Goal: Transaction & Acquisition: Subscribe to service/newsletter

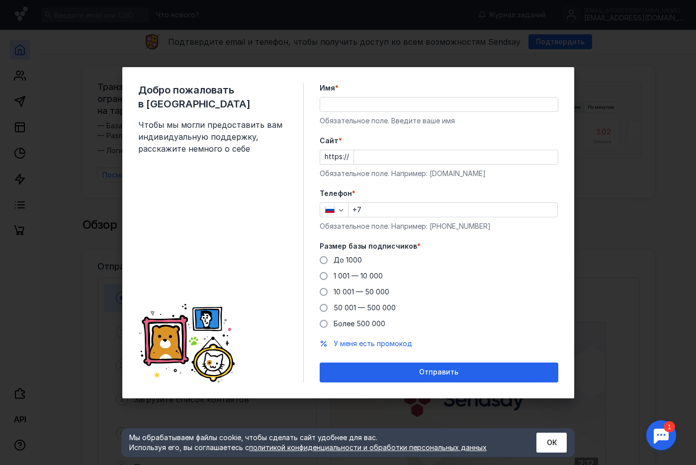
click at [326, 104] on input "Имя *" at bounding box center [439, 104] width 238 height 14
type input "М"
type input "[PERSON_NAME]"
click at [355, 152] on input "Cайт *" at bounding box center [456, 157] width 204 height 14
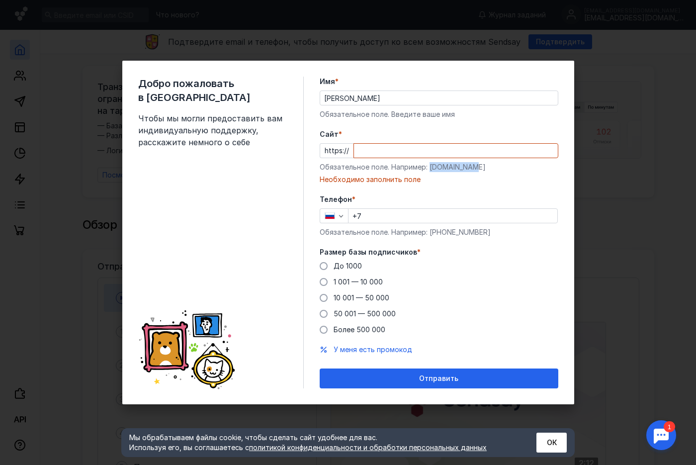
drag, startPoint x: 429, startPoint y: 169, endPoint x: 476, endPoint y: 166, distance: 47.3
click at [476, 166] on div "Обязательное поле. Например: [DOMAIN_NAME]" at bounding box center [439, 167] width 239 height 10
copy div "[DOMAIN_NAME]"
click at [416, 151] on input "Cайт *" at bounding box center [456, 151] width 204 height 14
paste input "[DOMAIN_NAME]"
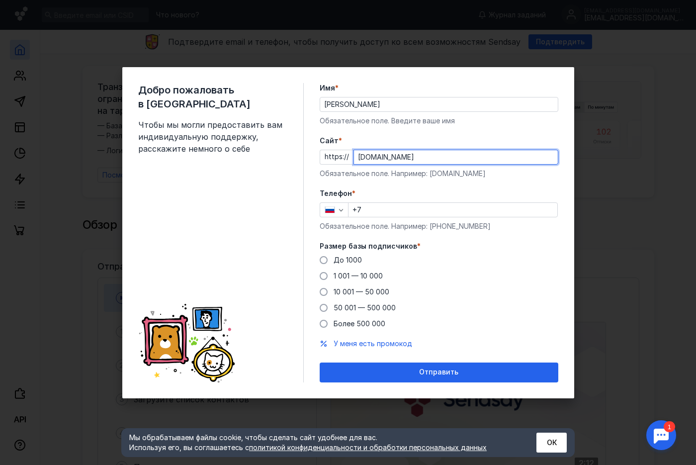
type input "[DOMAIN_NAME]"
click at [374, 208] on input "+7" at bounding box center [453, 210] width 209 height 14
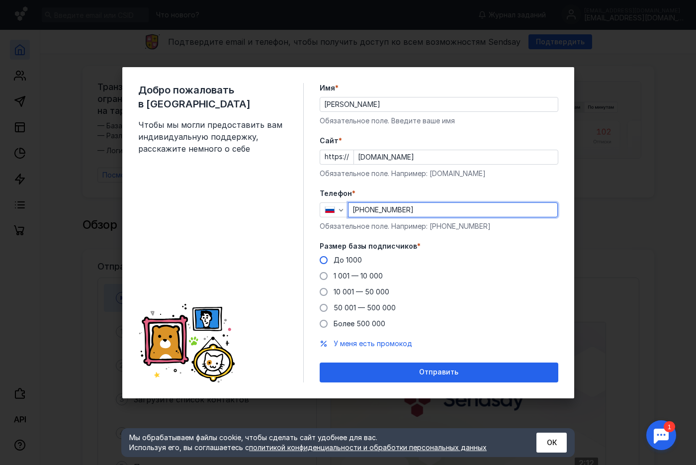
type input "[PHONE_NUMBER]"
click at [322, 264] on span at bounding box center [324, 260] width 8 height 8
click at [0, 0] on input "До 1000" at bounding box center [0, 0] width 0 height 0
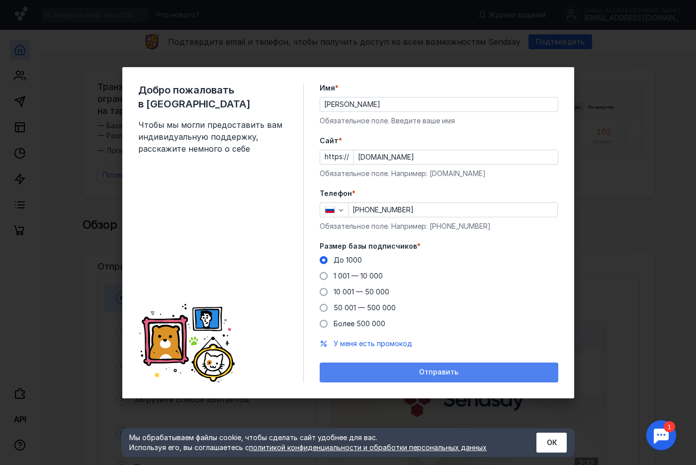
click at [408, 368] on div "Отправить" at bounding box center [439, 372] width 229 height 8
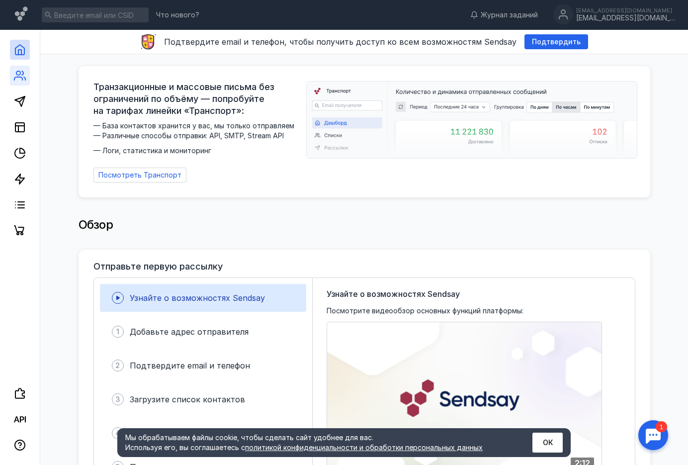
click at [14, 83] on link at bounding box center [20, 76] width 20 height 20
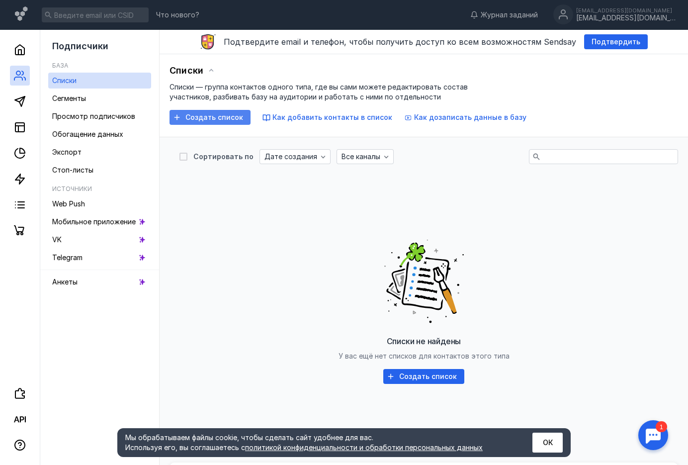
click at [211, 117] on span "Создать список" at bounding box center [214, 117] width 58 height 8
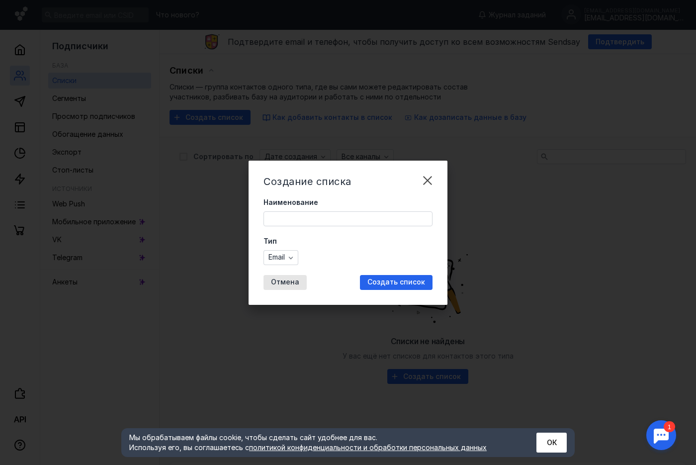
click at [287, 216] on input "Наименование" at bounding box center [348, 219] width 168 height 14
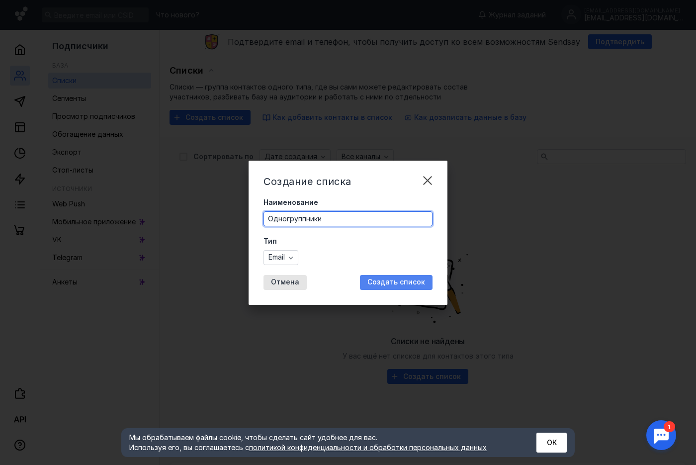
type input "Одногруппники"
click at [376, 281] on span "Создать список" at bounding box center [396, 282] width 58 height 8
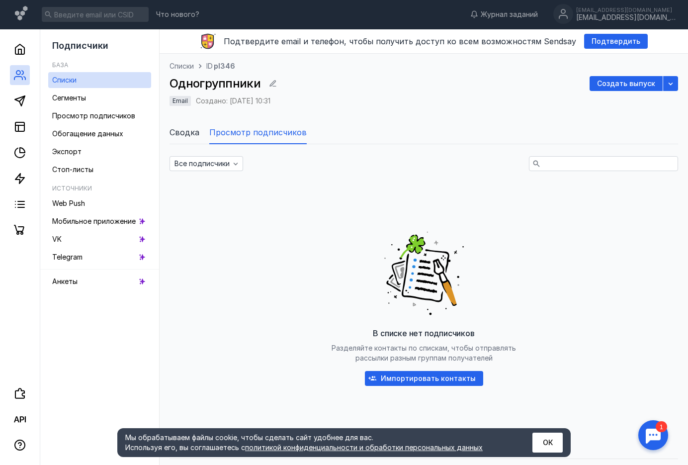
scroll to position [24, 0]
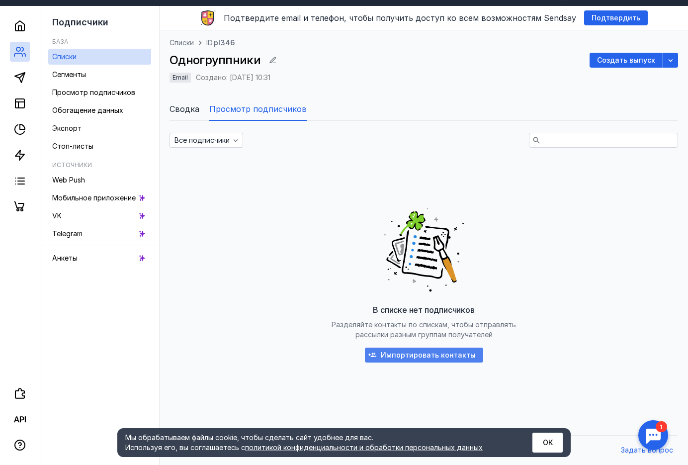
click at [390, 356] on span "Импортировать контакты" at bounding box center [428, 355] width 95 height 8
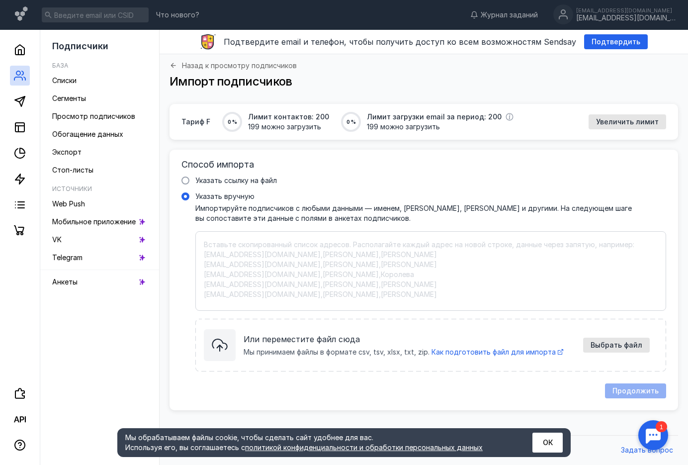
click at [246, 259] on textarea "Указать вручную Импортируйте подписчиков с любыми данными — именем, [PERSON_NAM…" at bounding box center [431, 271] width 454 height 63
paste textarea "[EMAIL_ADDRESS][DOMAIN_NAME] [PERSON_NAME] Валентиновна [EMAIL_ADDRESS][DOMAIN_…"
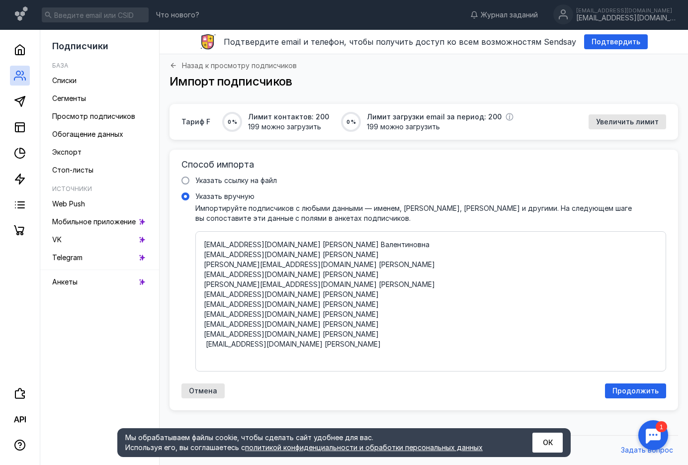
type textarea "[EMAIL_ADDRESS][DOMAIN_NAME] [PERSON_NAME] Валентиновна [EMAIL_ADDRESS][DOMAIN_…"
click at [635, 394] on span "Продолжить" at bounding box center [636, 391] width 46 height 8
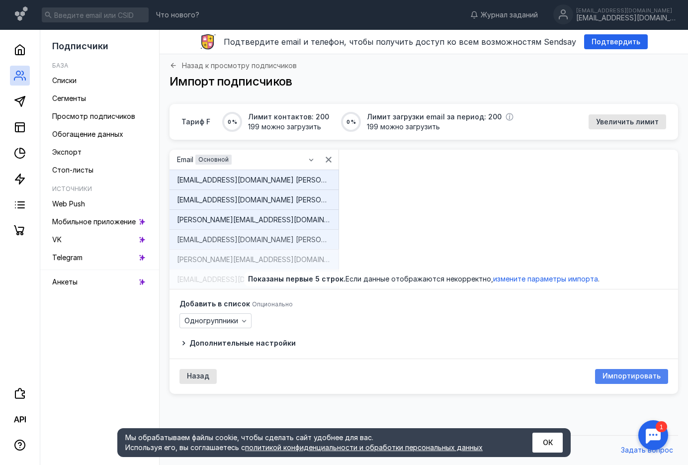
click at [603, 374] on div "Импортировать" at bounding box center [632, 376] width 68 height 8
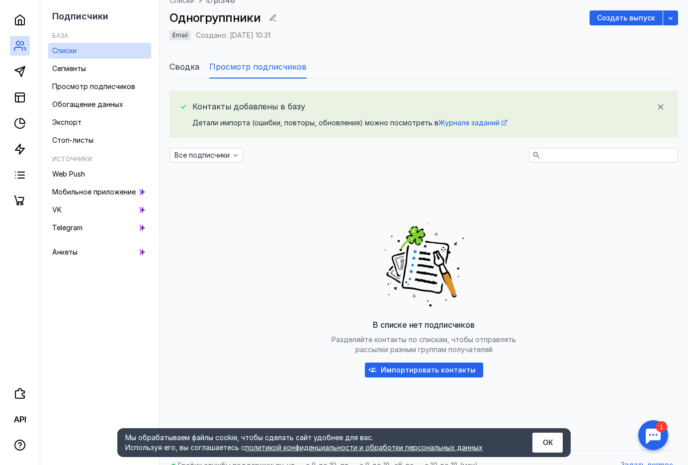
scroll to position [81, 0]
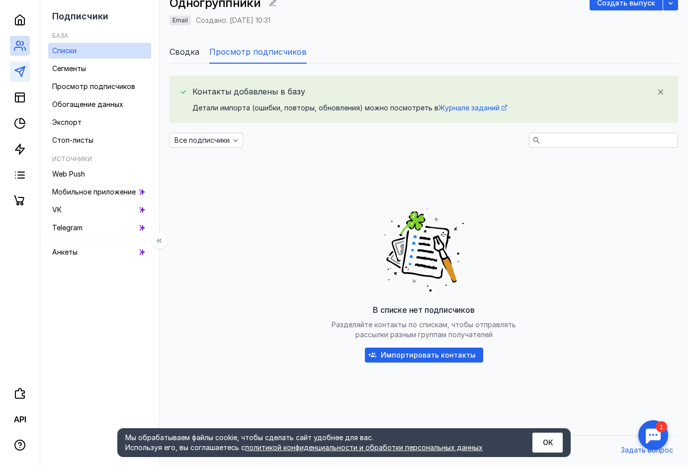
click at [20, 79] on link at bounding box center [20, 72] width 20 height 20
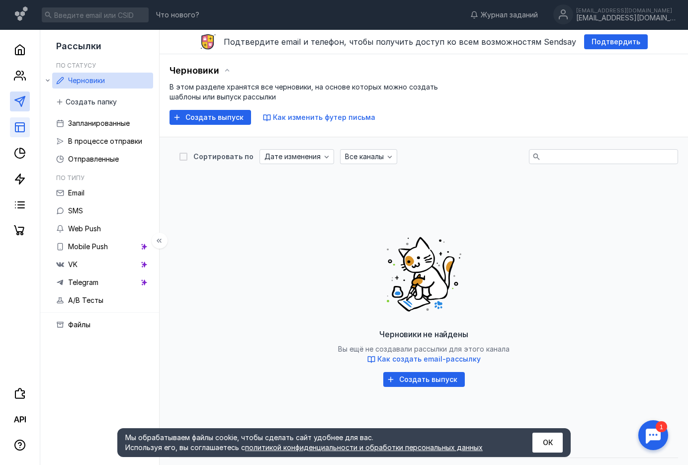
click at [13, 134] on link at bounding box center [20, 127] width 20 height 20
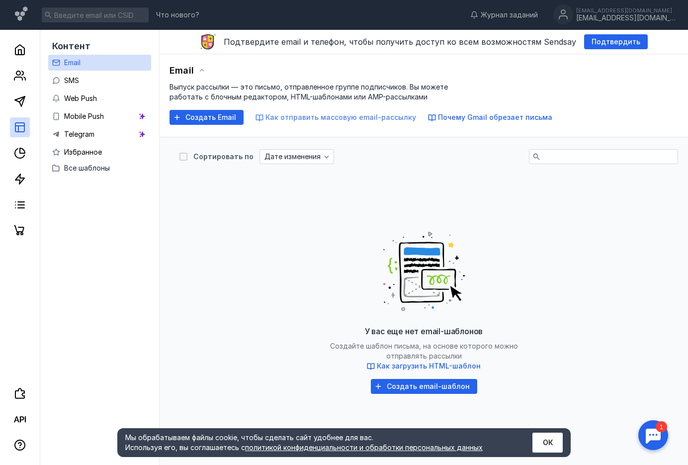
click at [382, 121] on span "Как отправить массовую email-рассылку" at bounding box center [341, 117] width 151 height 8
click at [27, 76] on link at bounding box center [20, 76] width 20 height 20
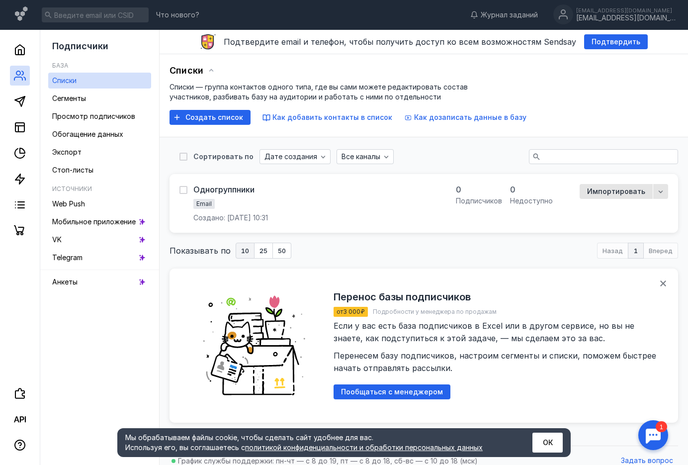
click at [352, 193] on div "Одногруппники Email Создано: [DATE] 10:31" at bounding box center [312, 203] width 265 height 39
click at [228, 196] on div "Одногруппники Email Создано: [DATE] 10:31" at bounding box center [230, 203] width 75 height 39
click at [228, 191] on div "Одногруппники" at bounding box center [223, 189] width 61 height 10
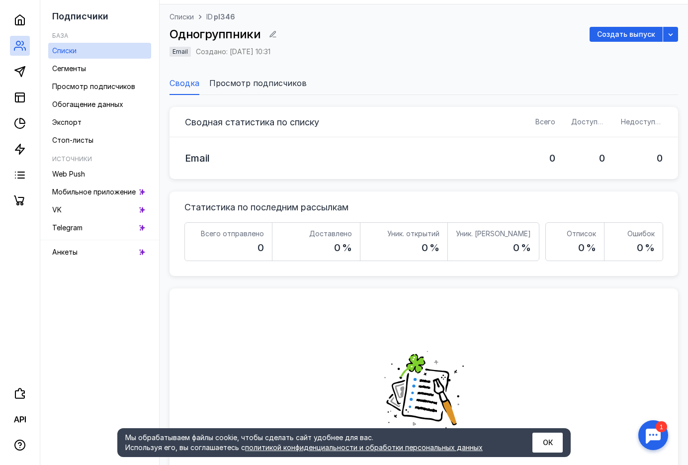
click at [268, 83] on span "Просмотр подписчиков" at bounding box center [257, 83] width 97 height 12
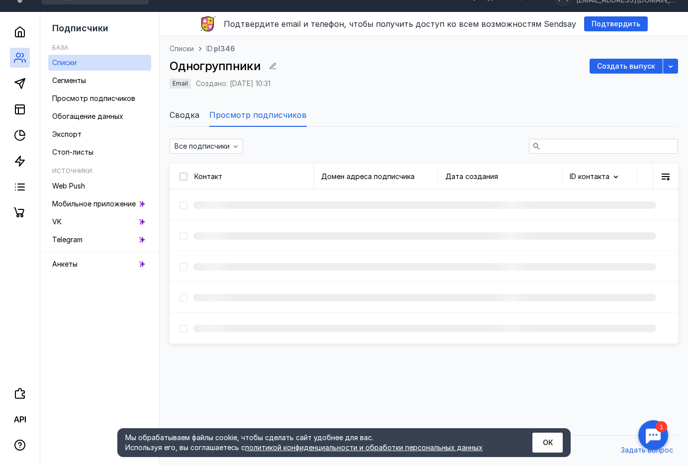
scroll to position [24, 0]
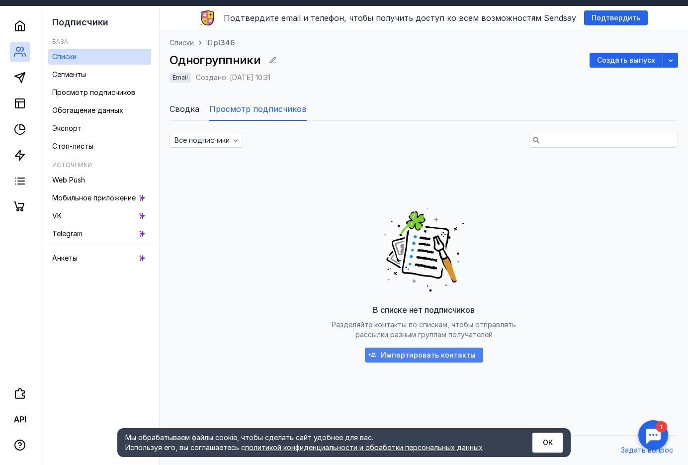
click at [404, 352] on span "Импортировать контакты" at bounding box center [428, 355] width 95 height 8
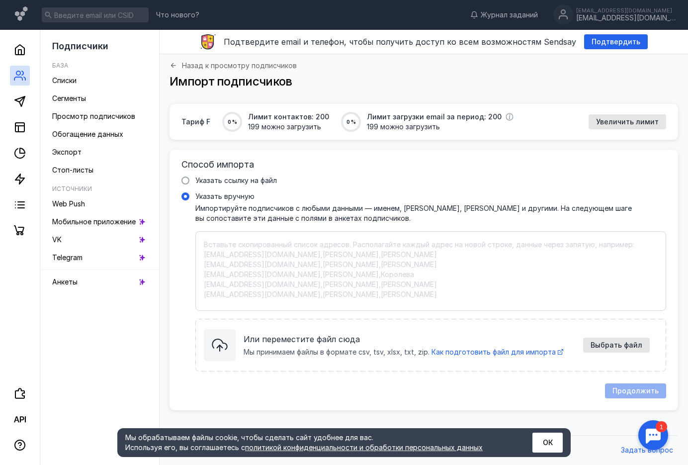
click at [288, 248] on textarea "Указать вручную Импортируйте подписчиков с любыми данными — именем, [PERSON_NAM…" at bounding box center [431, 271] width 454 height 63
paste textarea "[EMAIL_ADDRESS][DOMAIN_NAME] [PERSON_NAME] Валентиновна [EMAIL_ADDRESS][DOMAIN_…"
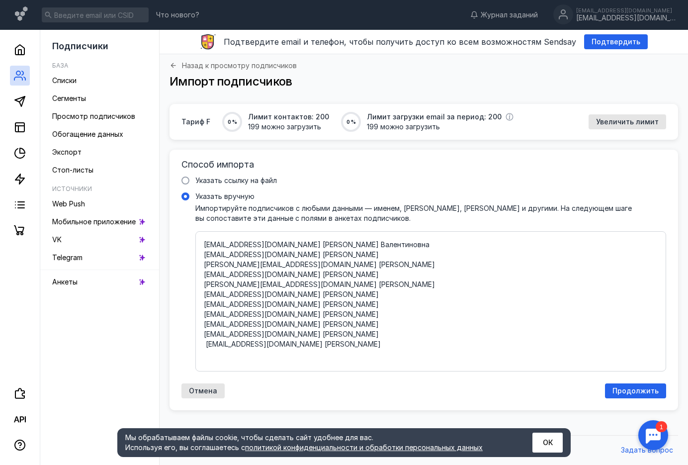
click at [264, 243] on textarea "[EMAIL_ADDRESS][DOMAIN_NAME] [PERSON_NAME] Валентиновна [EMAIL_ADDRESS][DOMAIN_…" at bounding box center [431, 301] width 454 height 123
click at [257, 260] on textarea "[EMAIL_ADDRESS][DOMAIN_NAME], [PERSON_NAME] Валентиновна [EMAIL_ADDRESS][DOMAIN…" at bounding box center [431, 301] width 454 height 123
click at [257, 254] on textarea "[EMAIL_ADDRESS][DOMAIN_NAME], [PERSON_NAME] Валентиновна [EMAIL_ADDRESS][DOMAIN…" at bounding box center [431, 301] width 454 height 123
click at [277, 263] on textarea "[EMAIL_ADDRESS][DOMAIN_NAME], [PERSON_NAME] Валентиновна [EMAIL_ADDRESS][DOMAIN…" at bounding box center [431, 301] width 454 height 123
click at [314, 275] on textarea "[EMAIL_ADDRESS][DOMAIN_NAME], [PERSON_NAME] Валентиновна [EMAIL_ADDRESS][DOMAIN…" at bounding box center [431, 301] width 454 height 123
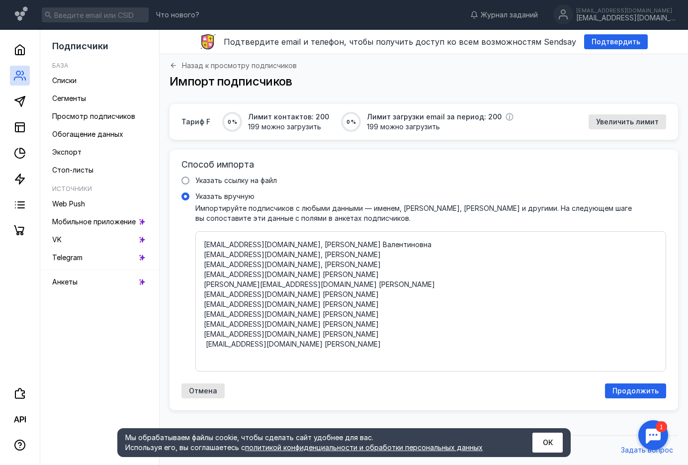
click at [315, 274] on textarea "[EMAIL_ADDRESS][DOMAIN_NAME], [PERSON_NAME] Валентиновна [EMAIL_ADDRESS][DOMAIN…" at bounding box center [431, 301] width 454 height 123
click at [305, 287] on textarea "[EMAIL_ADDRESS][DOMAIN_NAME], [PERSON_NAME] Валентиновна [EMAIL_ADDRESS][DOMAIN…" at bounding box center [431, 301] width 454 height 123
click at [312, 293] on textarea "[EMAIL_ADDRESS][DOMAIN_NAME], [PERSON_NAME] [EMAIL_ADDRESS][DOMAIN_NAME], [PERS…" at bounding box center [431, 301] width 454 height 123
click at [294, 305] on textarea "[EMAIL_ADDRESS][DOMAIN_NAME], [PERSON_NAME] [EMAIL_ADDRESS][DOMAIN_NAME], [PERS…" at bounding box center [431, 301] width 454 height 123
click at [289, 313] on textarea "[EMAIL_ADDRESS][DOMAIN_NAME], [PERSON_NAME] Валентиновна [EMAIL_ADDRESS][DOMAIN…" at bounding box center [431, 301] width 454 height 123
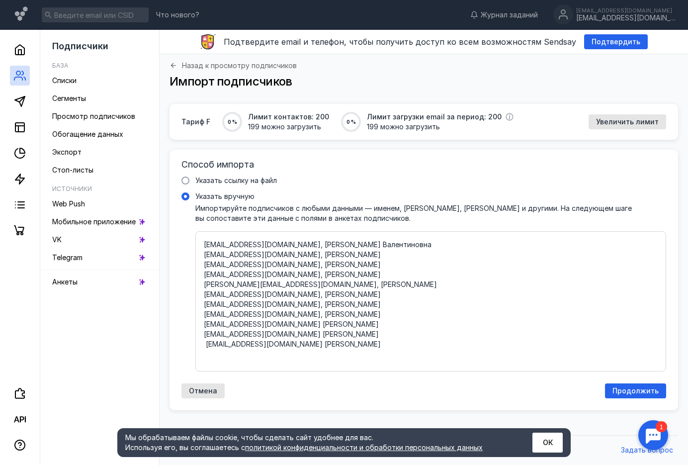
click at [292, 322] on textarea "[EMAIL_ADDRESS][DOMAIN_NAME], [PERSON_NAME] Валентиновна [EMAIL_ADDRESS][DOMAIN…" at bounding box center [431, 301] width 454 height 123
click at [267, 334] on textarea "[EMAIL_ADDRESS][DOMAIN_NAME], [PERSON_NAME] Валентиновна [EMAIL_ADDRESS][DOMAIN…" at bounding box center [431, 301] width 454 height 123
click at [291, 342] on textarea "[EMAIL_ADDRESS][DOMAIN_NAME], [PERSON_NAME] Валентиновна [EMAIL_ADDRESS][DOMAIN…" at bounding box center [431, 301] width 454 height 123
click at [270, 334] on textarea "[EMAIL_ADDRESS][DOMAIN_NAME], [PERSON_NAME] Валентиновна [EMAIL_ADDRESS][DOMAIN…" at bounding box center [431, 301] width 454 height 123
click at [291, 345] on textarea "[EMAIL_ADDRESS][DOMAIN_NAME], [PERSON_NAME] Валентиновна [EMAIL_ADDRESS][DOMAIN…" at bounding box center [431, 301] width 454 height 123
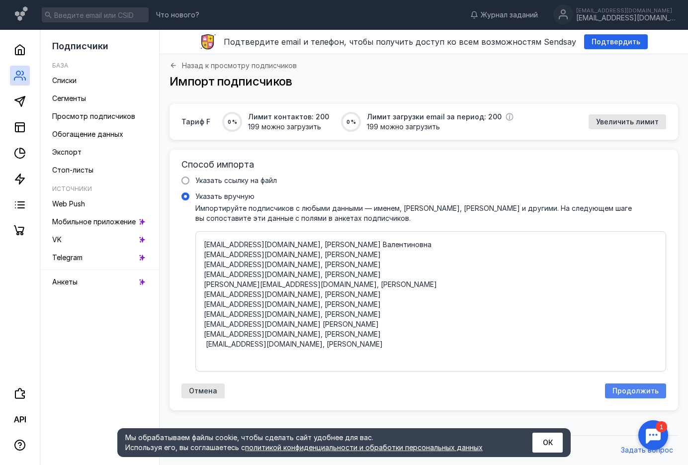
type textarea "[EMAIL_ADDRESS][DOMAIN_NAME], [PERSON_NAME] Валентиновна [EMAIL_ADDRESS][DOMAIN…"
click at [620, 387] on span "Продолжить" at bounding box center [636, 391] width 46 height 8
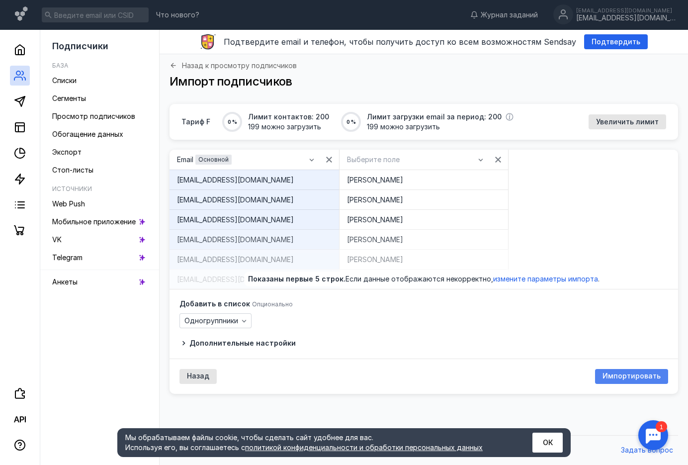
click at [614, 372] on span "Импортировать" at bounding box center [632, 376] width 58 height 8
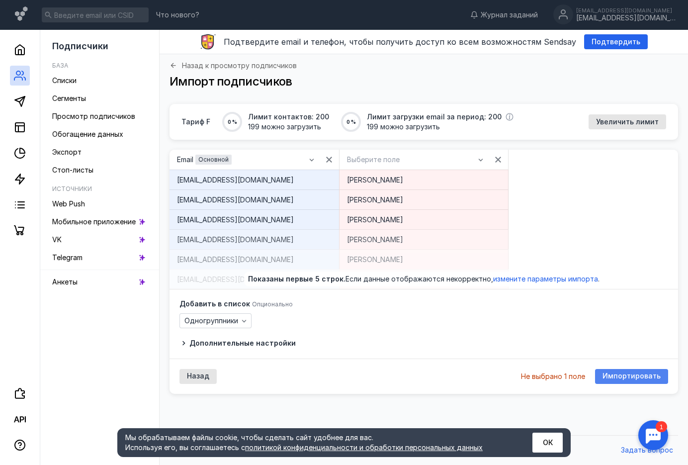
click at [614, 373] on span "Импортировать" at bounding box center [632, 376] width 58 height 8
click at [386, 158] on span "Выберите поле" at bounding box center [373, 160] width 53 height 8
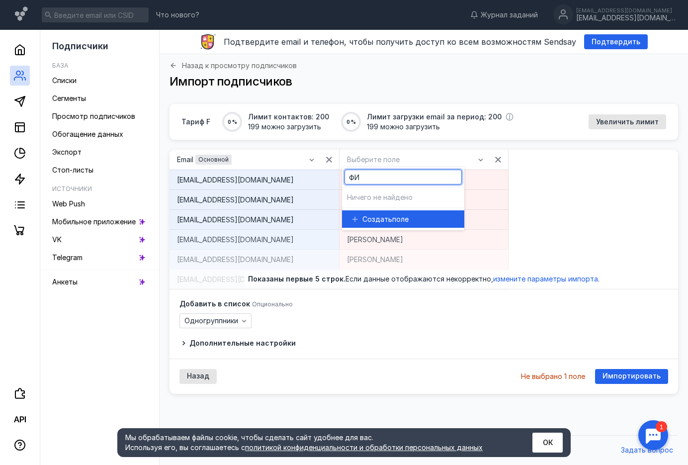
type input "ФИ"
click at [427, 210] on div "Создать поле" at bounding box center [403, 218] width 122 height 23
click at [416, 219] on div "Создать поле" at bounding box center [410, 219] width 94 height 10
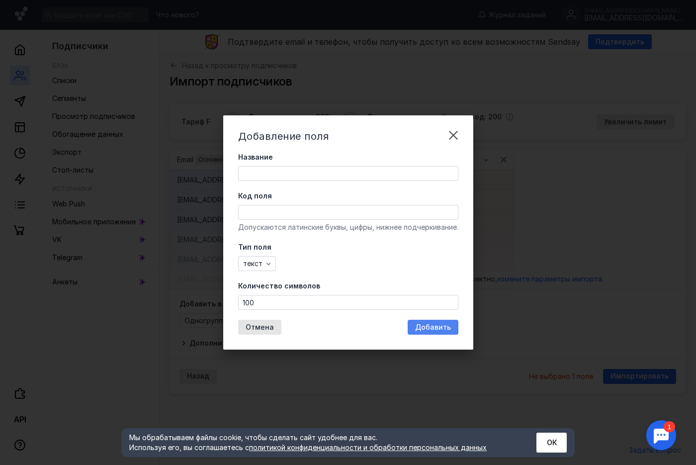
click at [424, 322] on div "Добавить" at bounding box center [433, 327] width 51 height 15
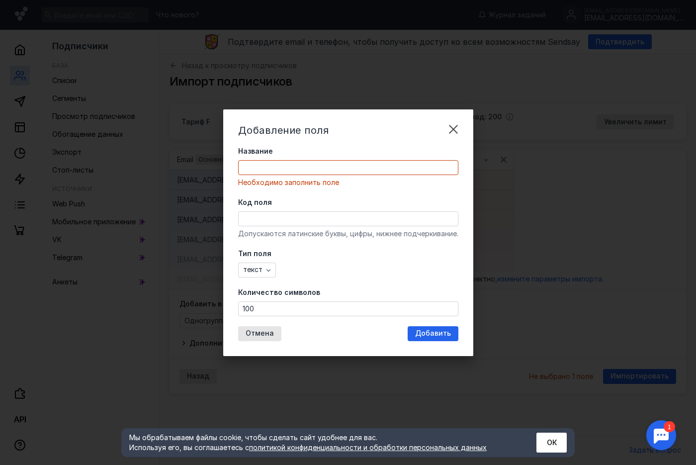
click at [275, 172] on input "Название" at bounding box center [348, 168] width 219 height 14
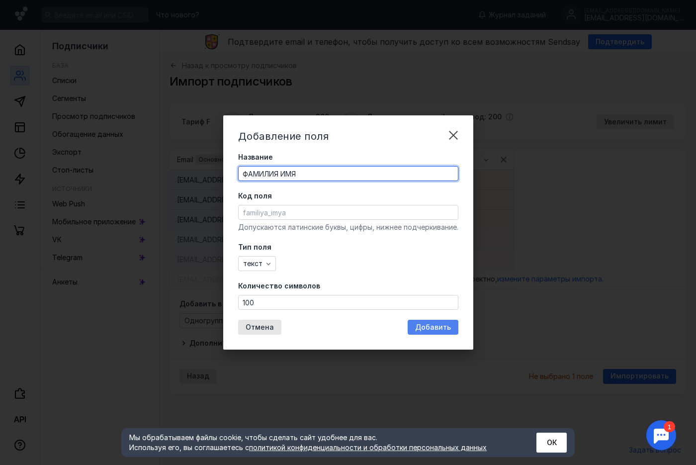
type input "ФАМИЛИЯ ИМЯ"
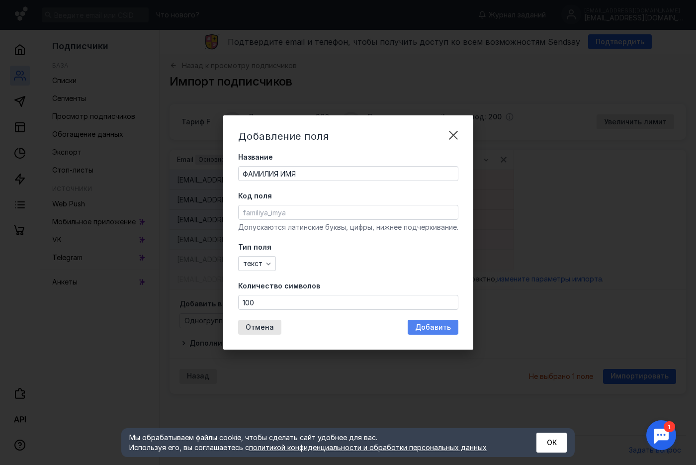
click at [435, 328] on span "Добавить" at bounding box center [433, 327] width 36 height 8
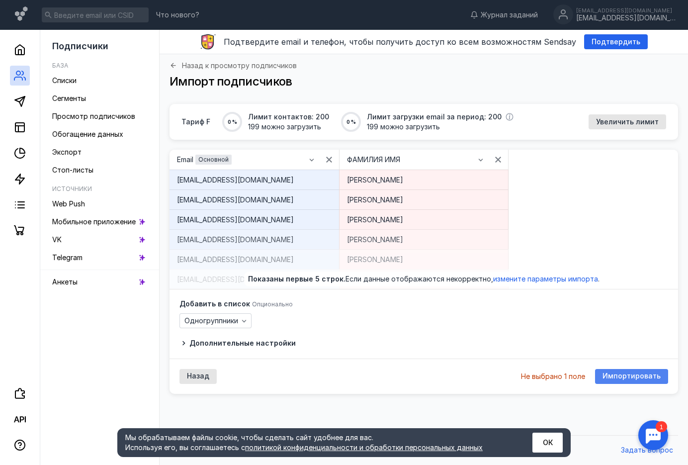
click at [610, 377] on span "Импортировать" at bounding box center [632, 376] width 58 height 8
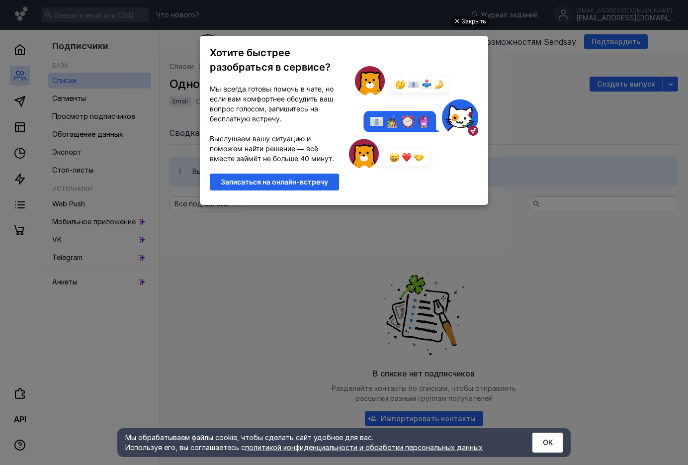
click at [473, 18] on div "Закрыть" at bounding box center [473, 21] width 25 height 11
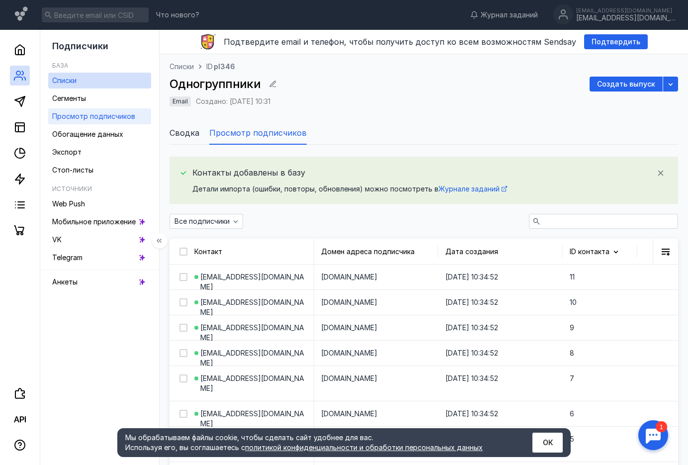
click at [67, 114] on span "Просмотр подписчиков" at bounding box center [93, 116] width 83 height 8
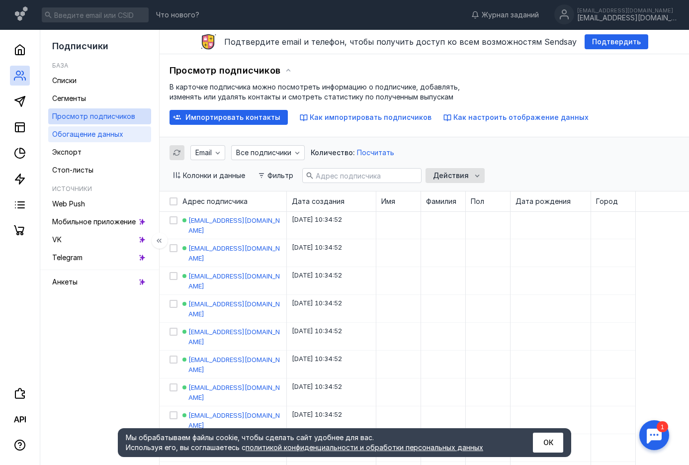
click at [116, 141] on link "Обогащение данных" at bounding box center [99, 134] width 103 height 16
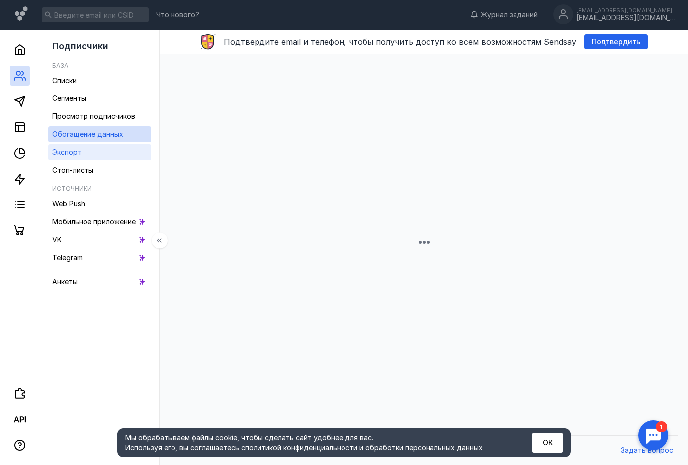
click at [114, 149] on link "Экспорт" at bounding box center [99, 152] width 103 height 16
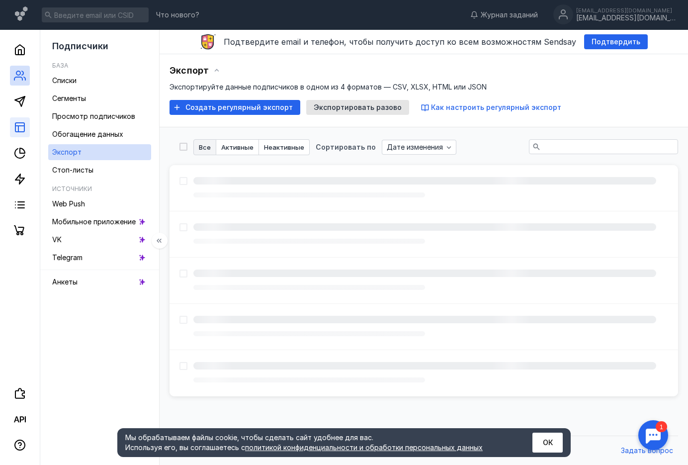
click at [11, 128] on link at bounding box center [20, 127] width 20 height 20
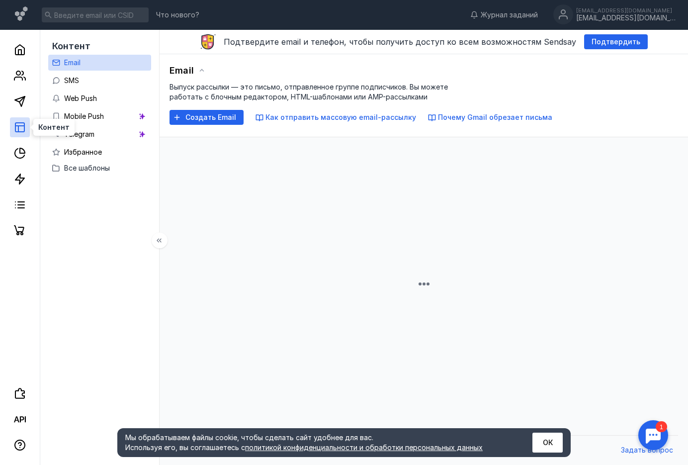
click at [15, 128] on rect at bounding box center [19, 127] width 9 height 9
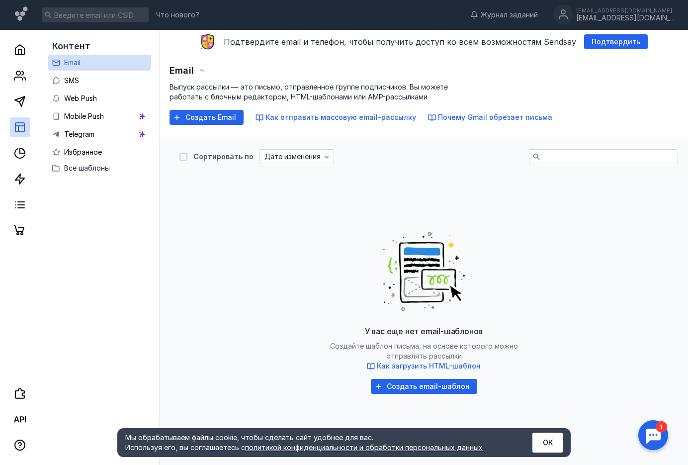
click at [224, 116] on span "Создать Email" at bounding box center [210, 117] width 51 height 8
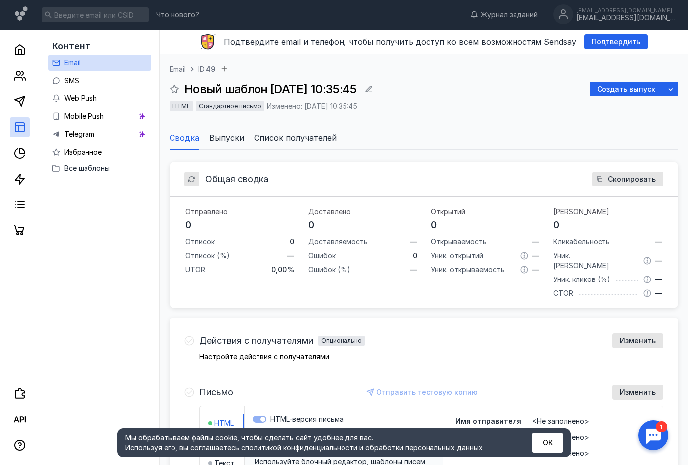
click at [232, 135] on span "Выпуски" at bounding box center [226, 138] width 35 height 12
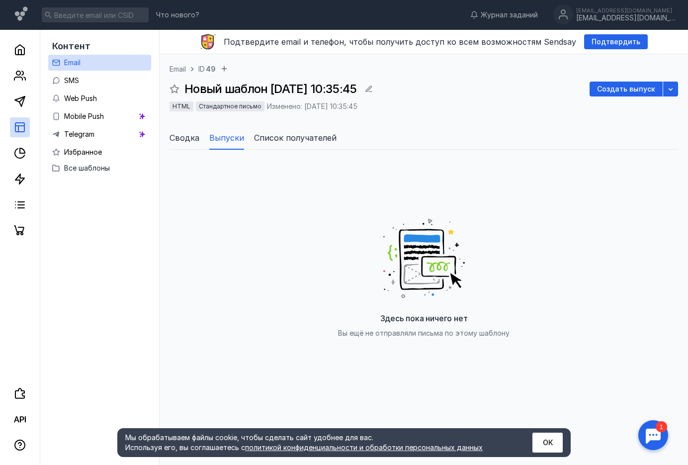
click at [186, 138] on span "Сводка" at bounding box center [185, 138] width 30 height 12
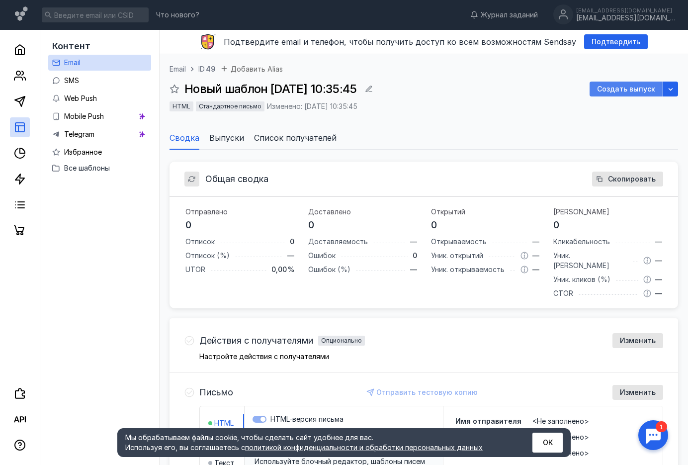
click at [603, 86] on span "Создать выпуск" at bounding box center [626, 89] width 58 height 8
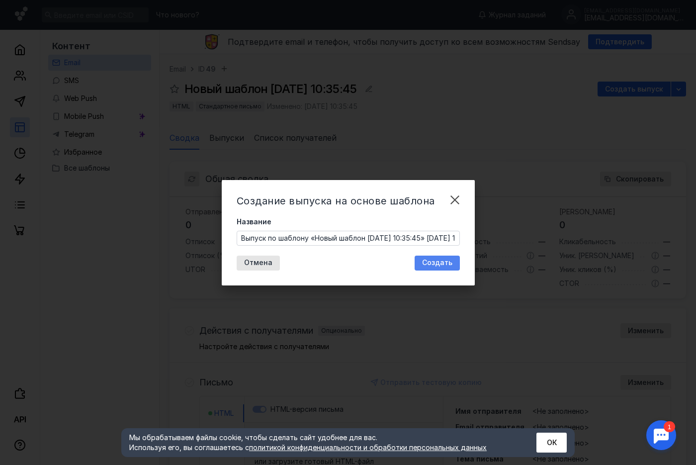
click at [427, 263] on span "Создать" at bounding box center [437, 263] width 30 height 8
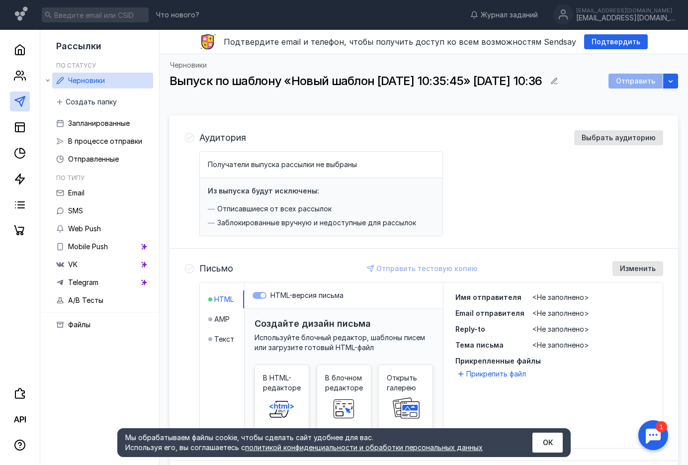
click at [287, 198] on div "Из выпуска будут исключены: Отписавшиеся от всех рассылок Заблокированные вручн…" at bounding box center [321, 207] width 243 height 58
click at [300, 198] on div "Из выпуска будут исключены: Отписавшиеся от всех рассылок Заблокированные вручн…" at bounding box center [321, 207] width 243 height 58
click at [636, 140] on span "Выбрать аудиторию" at bounding box center [619, 138] width 74 height 8
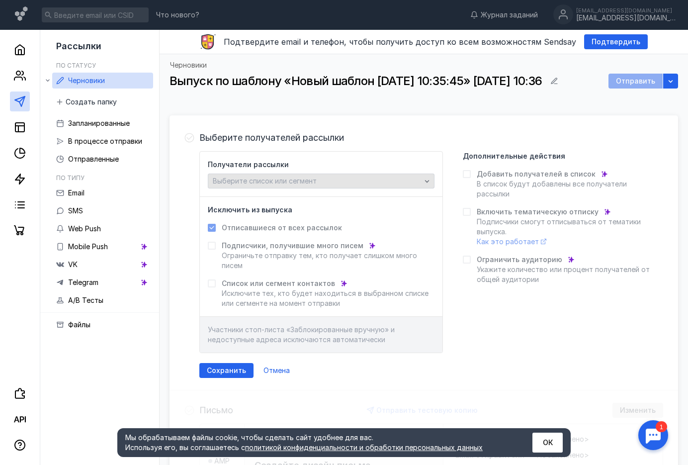
click at [297, 185] on div "Выберите список или сегмент" at bounding box center [321, 181] width 227 height 15
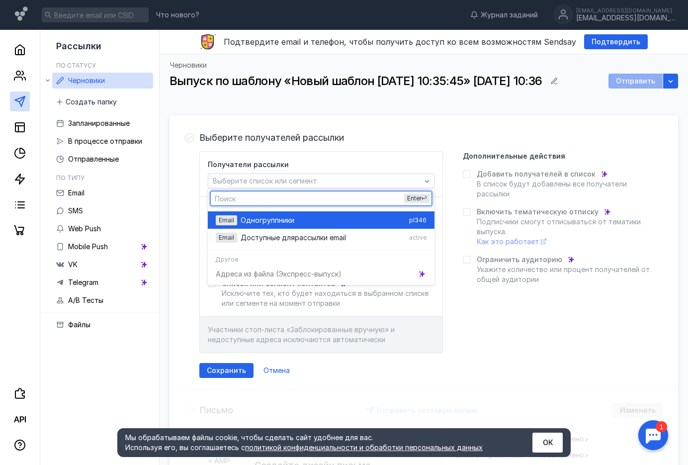
click at [282, 214] on div "Email Одн огруппники pl346" at bounding box center [321, 219] width 211 height 17
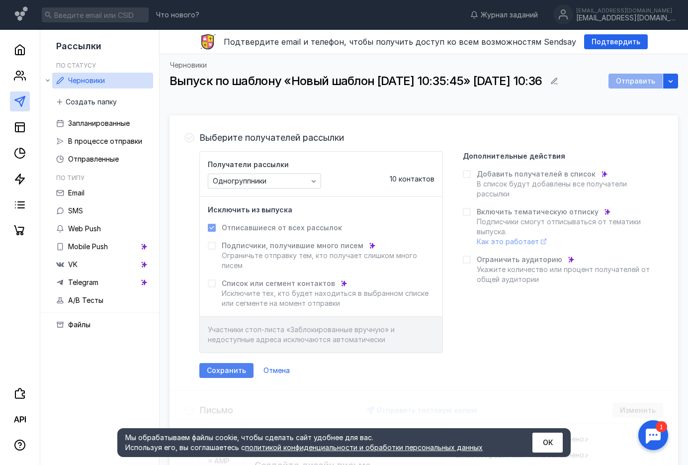
click at [239, 367] on span "Сохранить" at bounding box center [226, 370] width 39 height 8
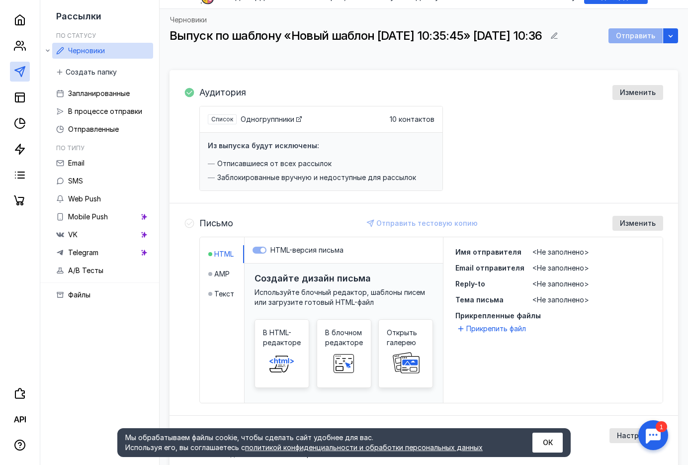
scroll to position [99, 0]
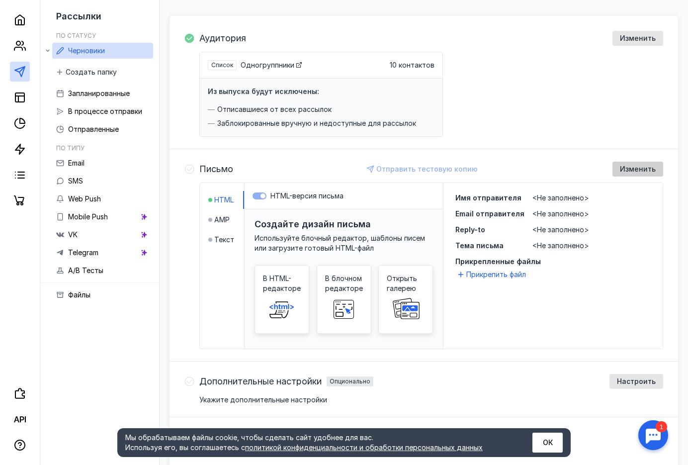
click at [659, 164] on div "Изменить" at bounding box center [638, 169] width 51 height 15
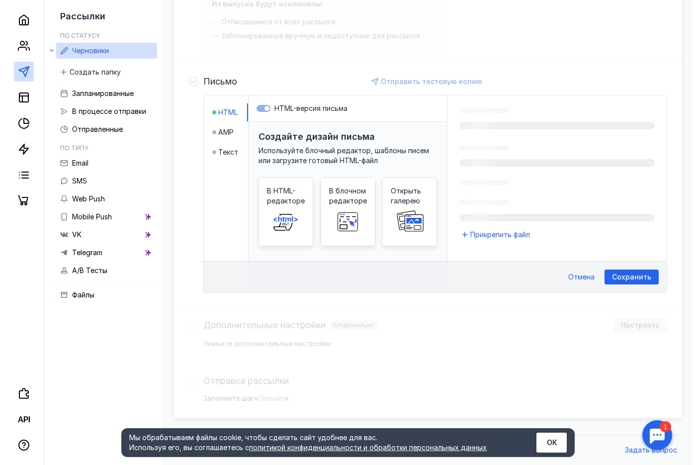
scroll to position [194, 0]
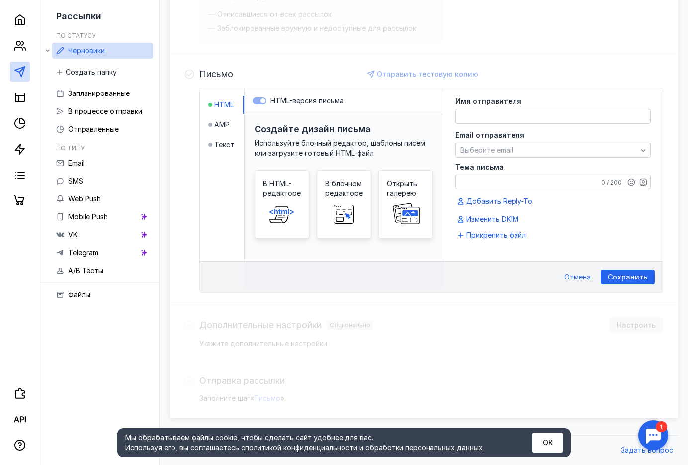
click at [520, 115] on textarea at bounding box center [553, 116] width 194 height 14
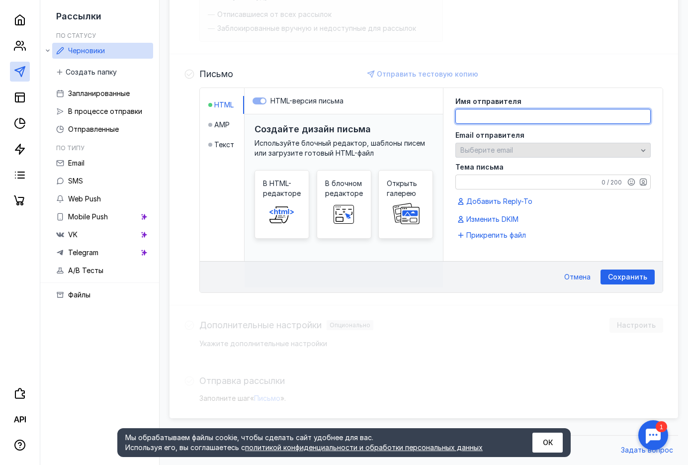
click at [522, 143] on div "Email отправителя Выберите email" at bounding box center [553, 144] width 195 height 28
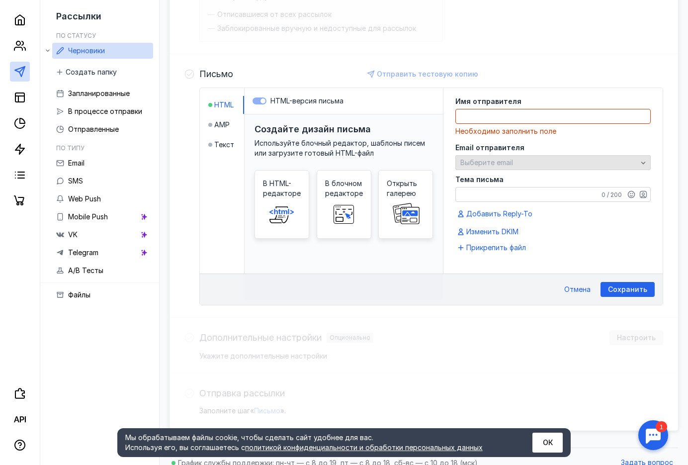
click at [518, 161] on div "Выберите email" at bounding box center [549, 163] width 182 height 8
click at [519, 161] on div "Выберите email" at bounding box center [549, 163] width 182 height 8
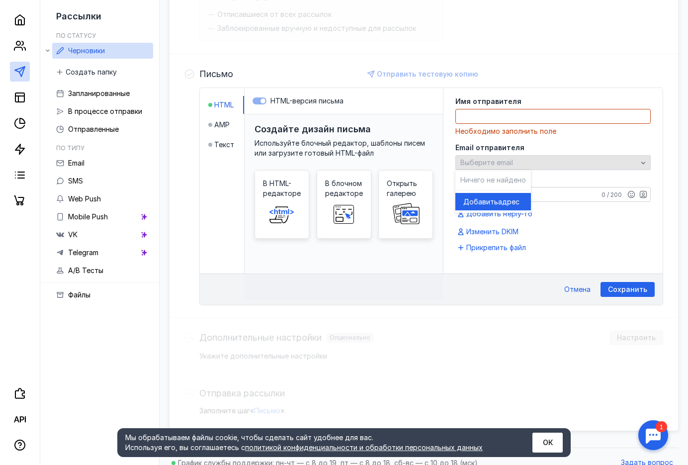
click at [519, 161] on div "Выберите email" at bounding box center [549, 163] width 182 height 8
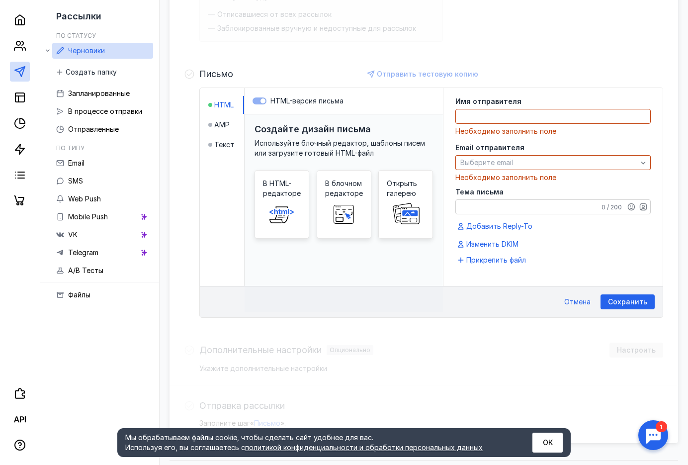
click at [538, 108] on div "Имя отправителя Необходимо заполнить поле" at bounding box center [553, 117] width 195 height 38
click at [526, 115] on textarea at bounding box center [553, 116] width 194 height 14
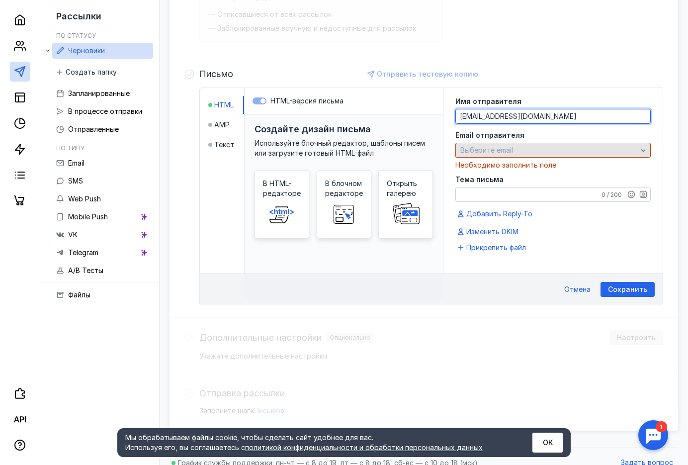
type textarea "[EMAIL_ADDRESS][DOMAIN_NAME]"
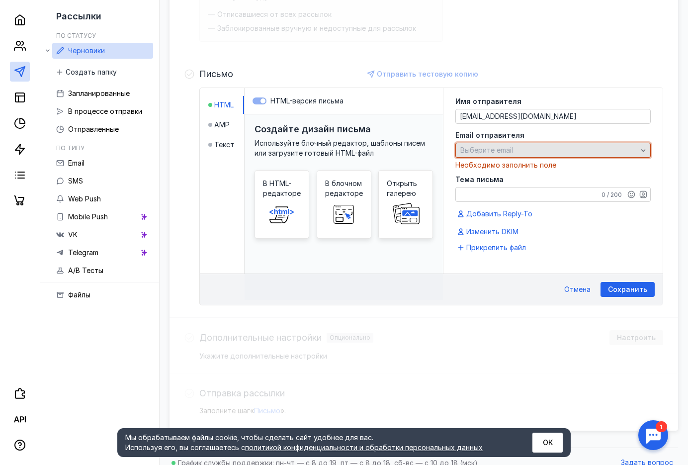
click at [495, 153] on span "Выберите email" at bounding box center [486, 150] width 53 height 8
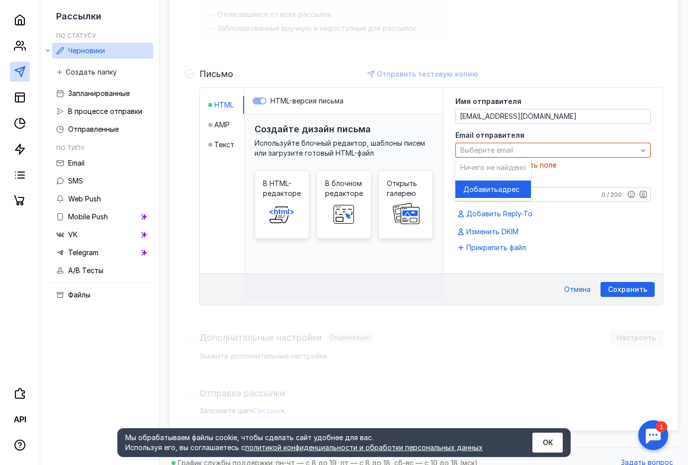
click at [476, 187] on span "Добавить" at bounding box center [480, 189] width 35 height 10
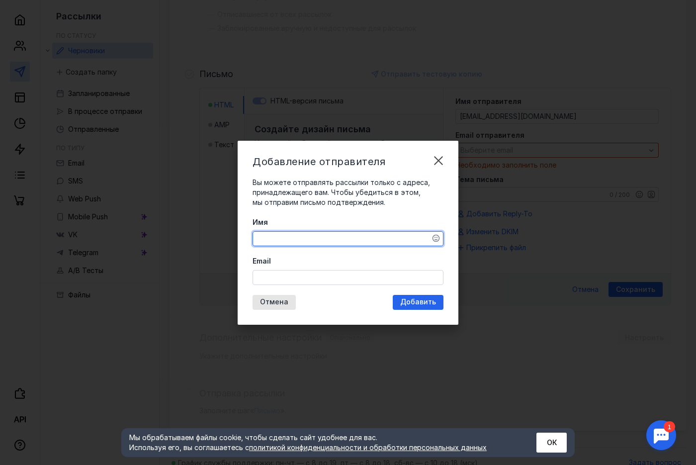
click at [271, 238] on textarea "Имя" at bounding box center [348, 239] width 190 height 14
type textarea "F"
type textarea "[PERSON_NAME]"
click at [405, 283] on input "Email" at bounding box center [348, 278] width 190 height 14
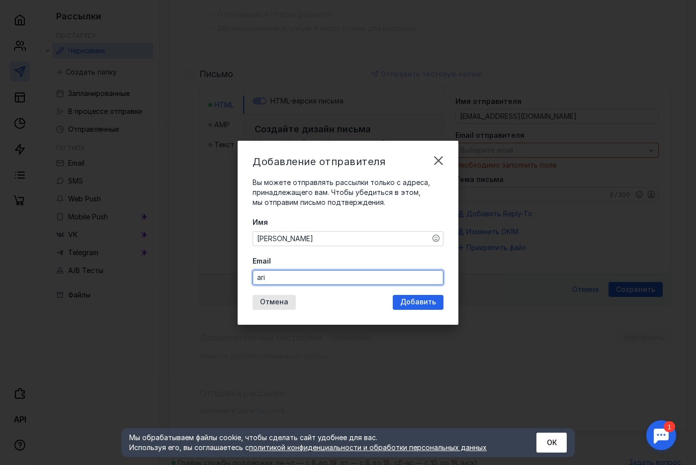
type input "[EMAIL_ADDRESS][DOMAIN_NAME]"
click at [399, 300] on div "Добавление отправителя Вы можете отправлять рассылки только с адреса, принадлеж…" at bounding box center [348, 233] width 221 height 184
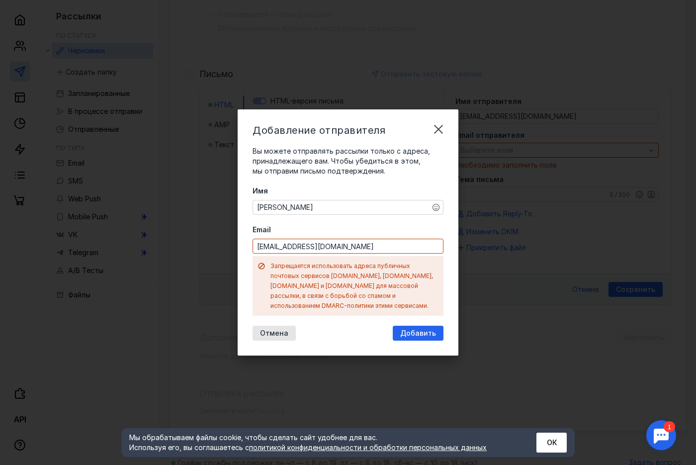
click at [343, 252] on input "[EMAIL_ADDRESS][DOMAIN_NAME]" at bounding box center [348, 246] width 190 height 14
drag, startPoint x: 343, startPoint y: 252, endPoint x: 247, endPoint y: 253, distance: 96.0
click at [247, 253] on div "Добавление отправителя Вы можете отправлять рассылки только с адреса, принадлеж…" at bounding box center [348, 232] width 221 height 246
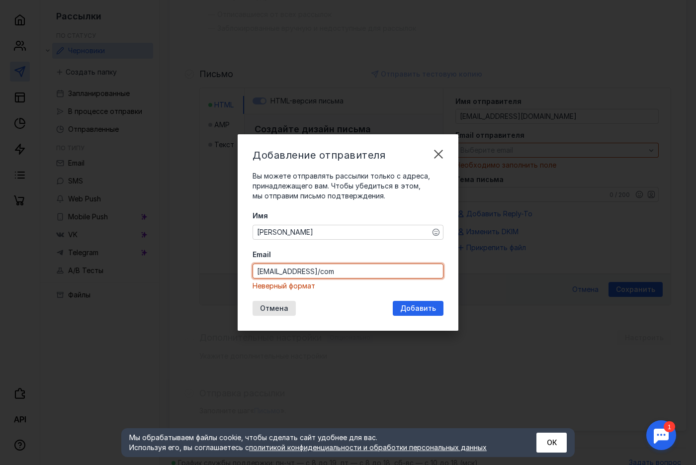
click at [330, 274] on input "[EMAIL_ADDRESS]/com" at bounding box center [348, 271] width 190 height 14
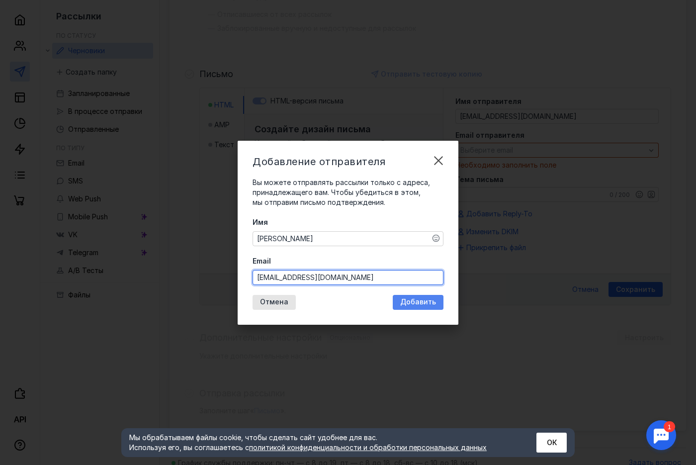
type input "[EMAIL_ADDRESS][DOMAIN_NAME]"
click at [428, 308] on div "Добавить" at bounding box center [418, 302] width 51 height 15
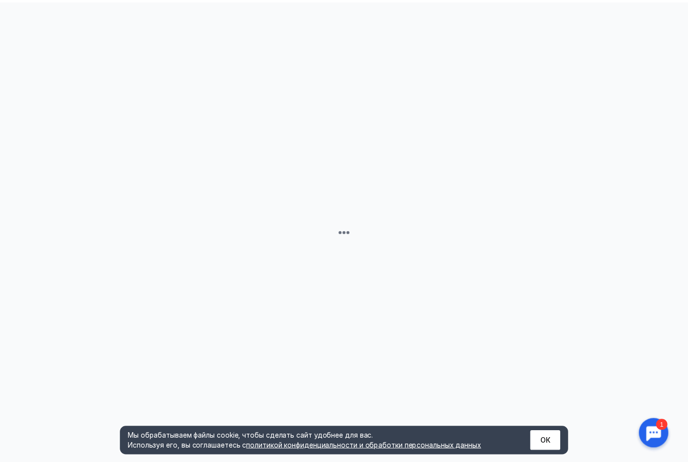
scroll to position [0, 0]
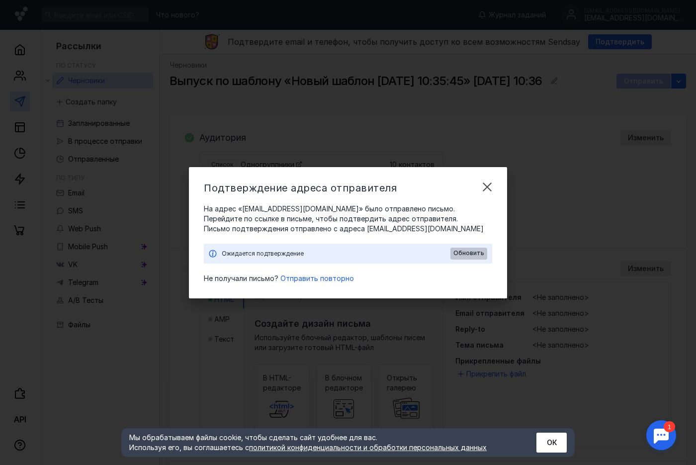
click at [473, 253] on span "Обновить" at bounding box center [469, 253] width 31 height 7
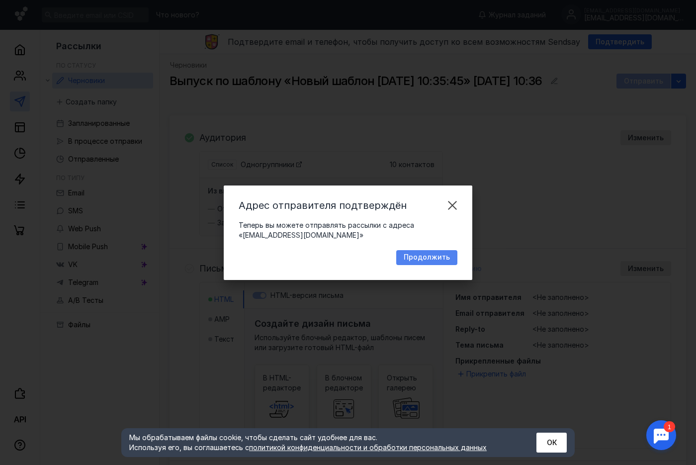
click at [441, 261] on span "Продолжить" at bounding box center [427, 257] width 46 height 8
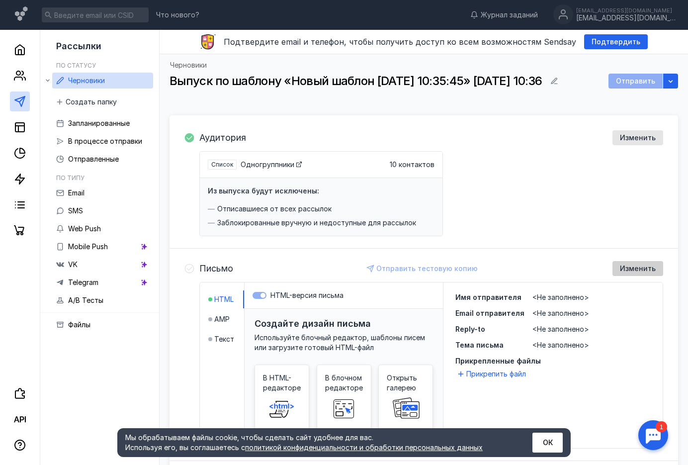
click at [634, 273] on div "Изменить" at bounding box center [638, 268] width 51 height 15
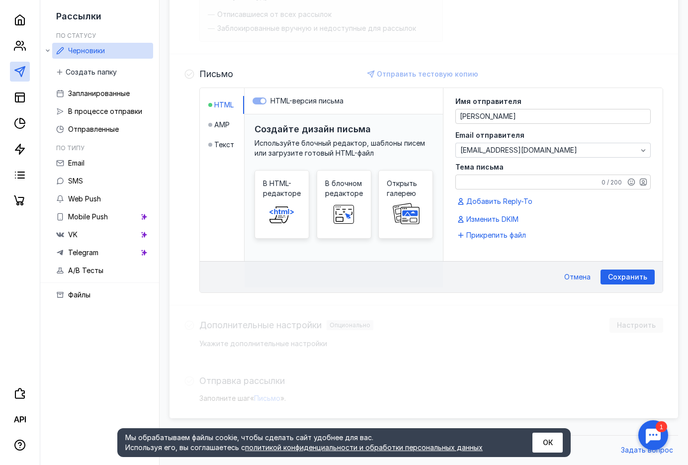
scroll to position [248, 0]
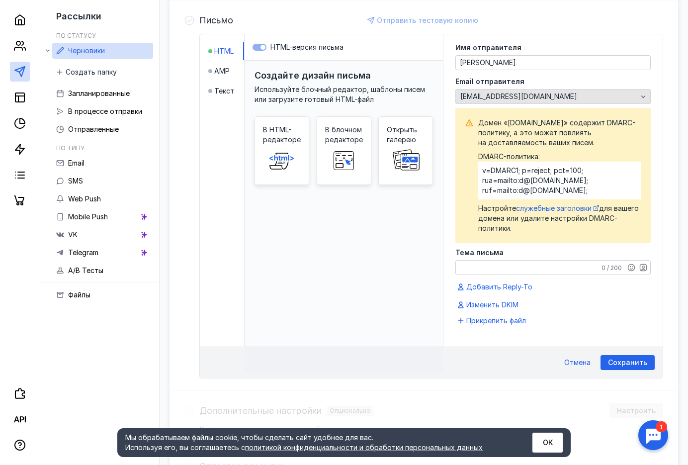
click at [555, 97] on div "[EMAIL_ADDRESS][DOMAIN_NAME]" at bounding box center [549, 96] width 182 height 8
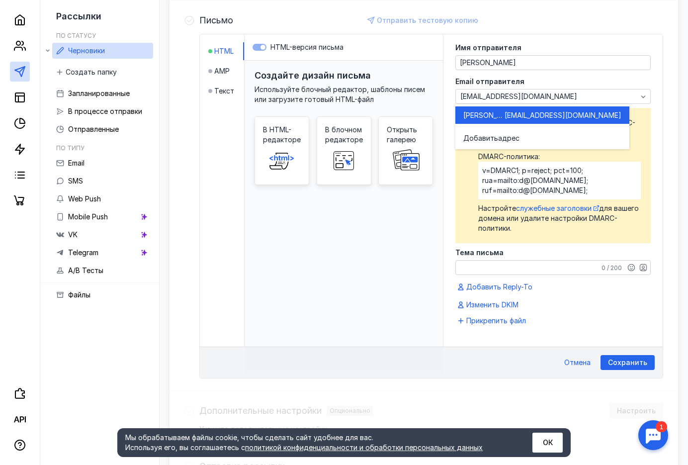
click at [418, 306] on div "Создайте дизайн письма Используйте блочный редактор, шаблоны писем или загрузит…" at bounding box center [344, 217] width 198 height 312
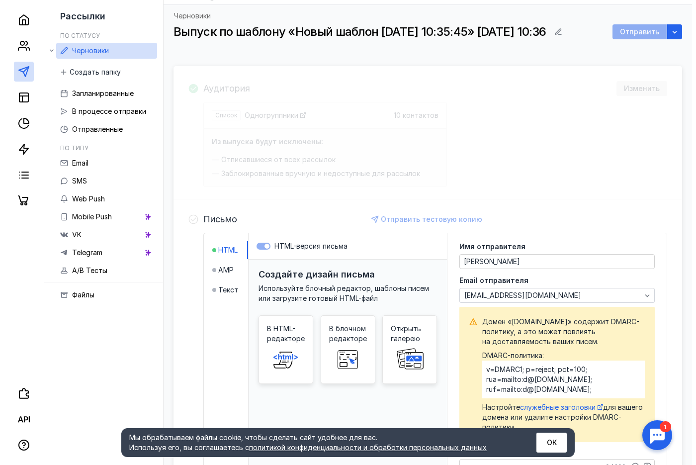
scroll to position [99, 0]
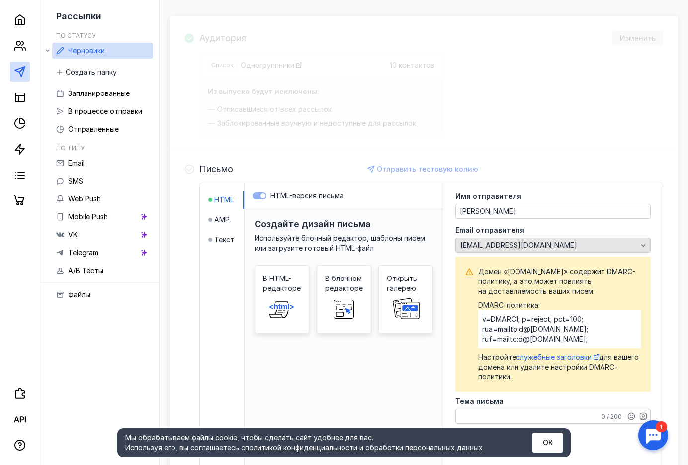
click at [597, 243] on div "[EMAIL_ADDRESS][DOMAIN_NAME]" at bounding box center [549, 245] width 182 height 8
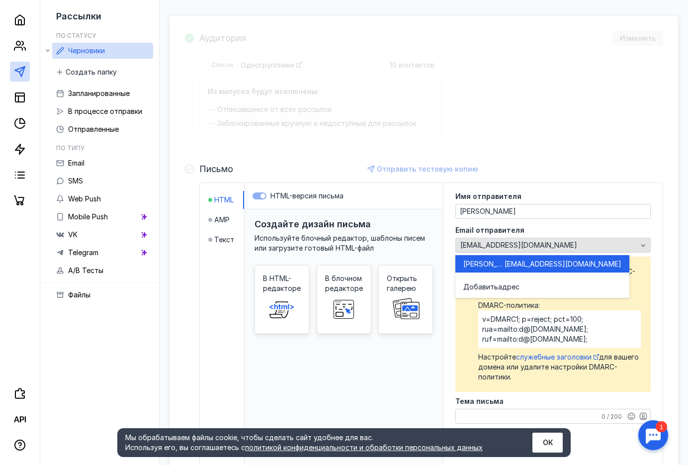
click at [588, 245] on div "[EMAIL_ADDRESS][DOMAIN_NAME]" at bounding box center [549, 245] width 182 height 8
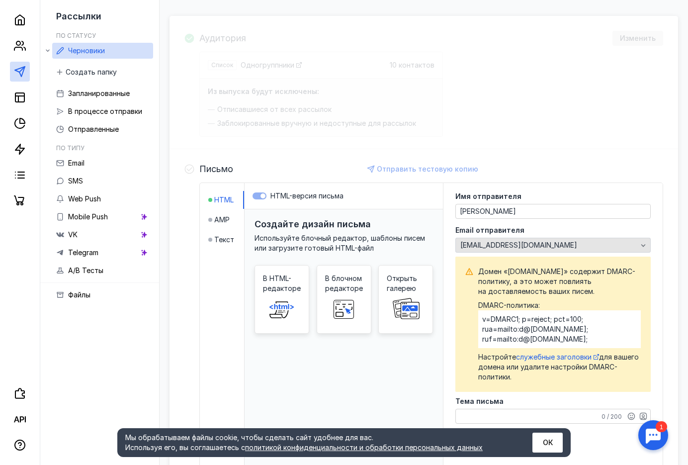
click at [571, 247] on div "[EMAIL_ADDRESS][DOMAIN_NAME]" at bounding box center [549, 245] width 182 height 8
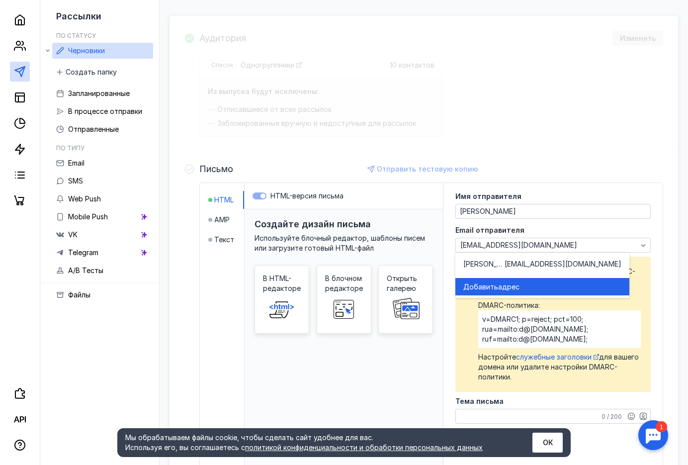
click at [554, 291] on div "Добавить адрес" at bounding box center [542, 287] width 158 height 10
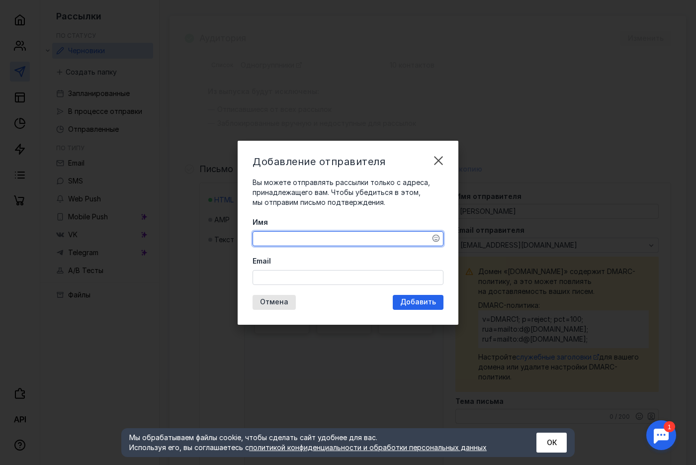
click at [275, 242] on textarea "Имя" at bounding box center [348, 239] width 190 height 14
type textarea "F"
type textarea "[PERSON_NAME]"
drag, startPoint x: 289, startPoint y: 267, endPoint x: 288, endPoint y: 273, distance: 6.0
click at [289, 268] on div "Email" at bounding box center [348, 270] width 191 height 29
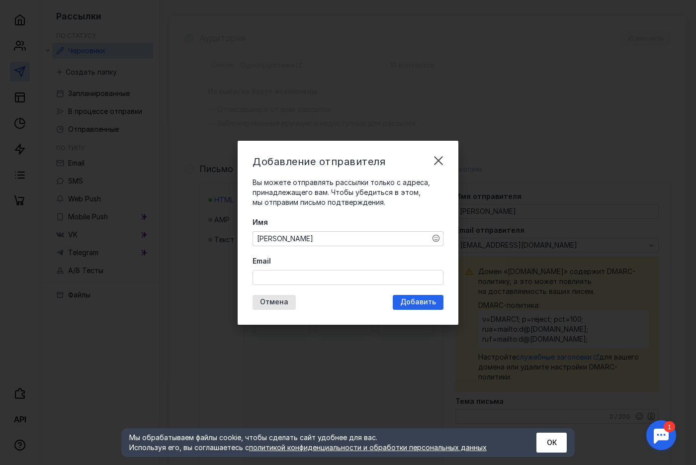
click at [287, 274] on input "Email" at bounding box center [348, 278] width 190 height 14
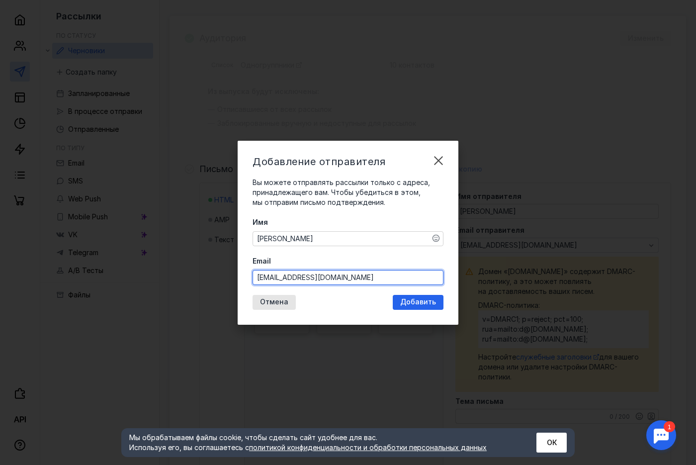
click at [333, 281] on input "[EMAIL_ADDRESS][DOMAIN_NAME]" at bounding box center [348, 278] width 190 height 14
type input "[EMAIL_ADDRESS][DOMAIN_NAME]"
click at [421, 301] on span "Добавить" at bounding box center [418, 302] width 36 height 8
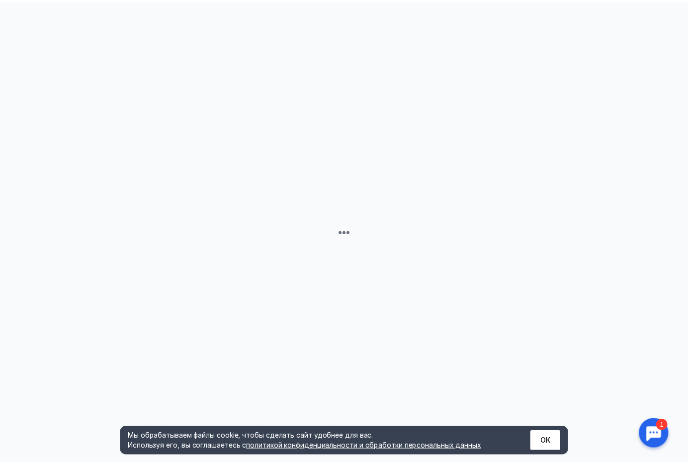
scroll to position [0, 0]
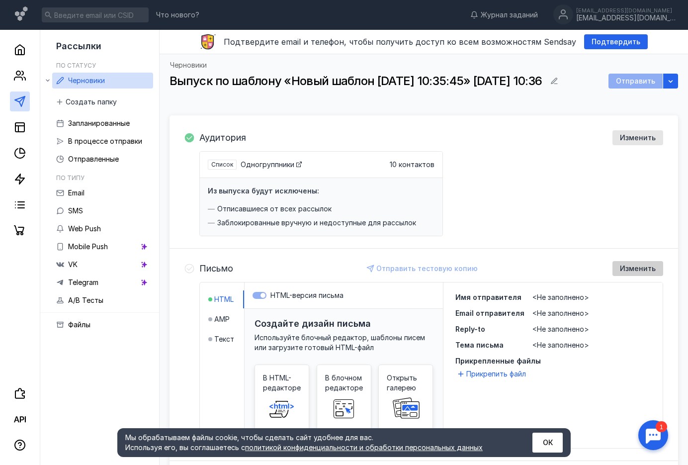
click at [646, 269] on span "Изменить" at bounding box center [638, 269] width 36 height 8
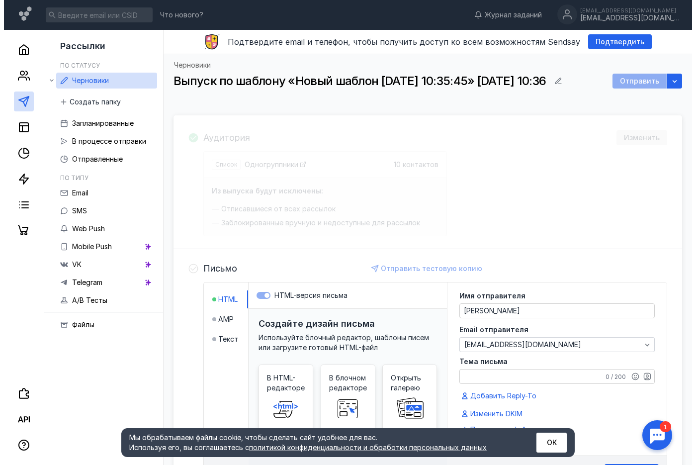
scroll to position [194, 0]
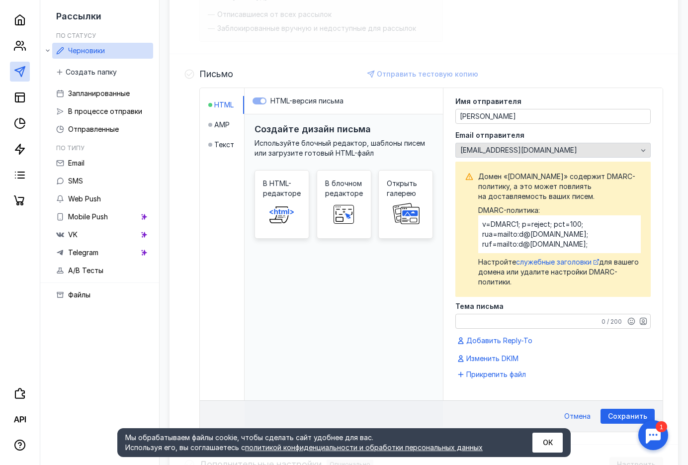
click at [558, 151] on div "[EMAIL_ADDRESS][DOMAIN_NAME]" at bounding box center [549, 150] width 182 height 8
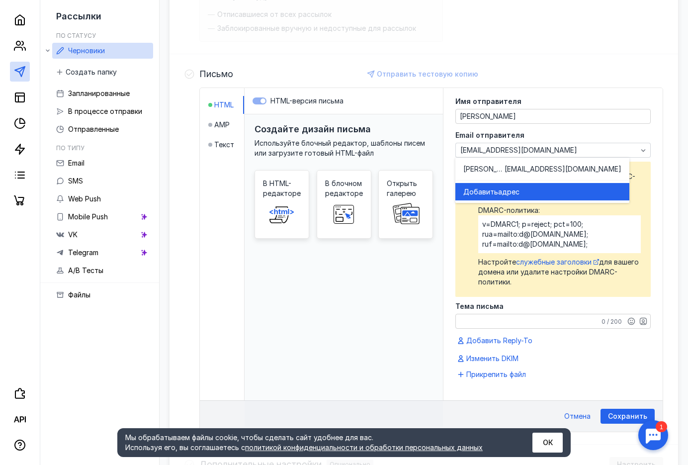
click at [525, 197] on div "Добавить адрес" at bounding box center [542, 191] width 158 height 17
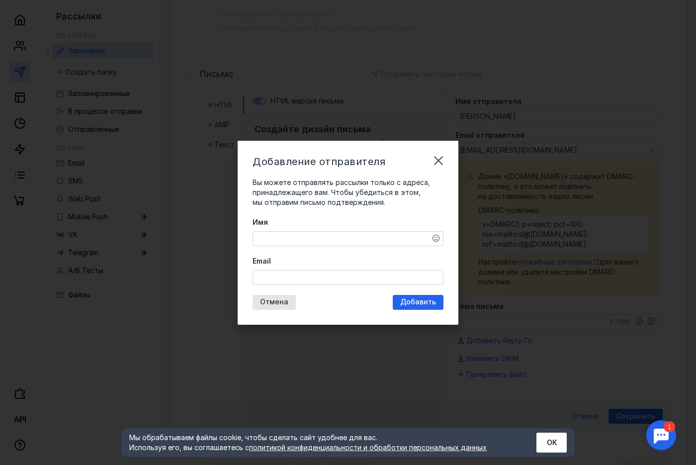
click at [291, 242] on textarea "Имя" at bounding box center [348, 239] width 190 height 14
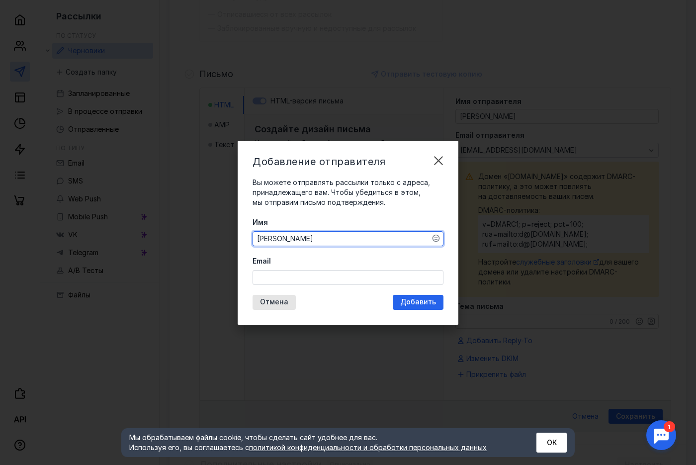
type textarea "[PERSON_NAME]"
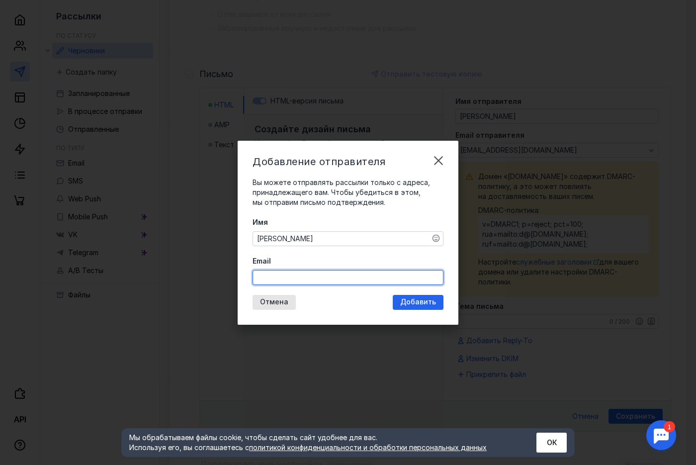
click at [296, 274] on input "Email" at bounding box center [348, 278] width 190 height 14
paste input "[EMAIL_ADDRESS][DOMAIN_NAME]"
type input "[EMAIL_ADDRESS][DOMAIN_NAME]"
click at [414, 301] on span "Добавить" at bounding box center [418, 302] width 36 height 8
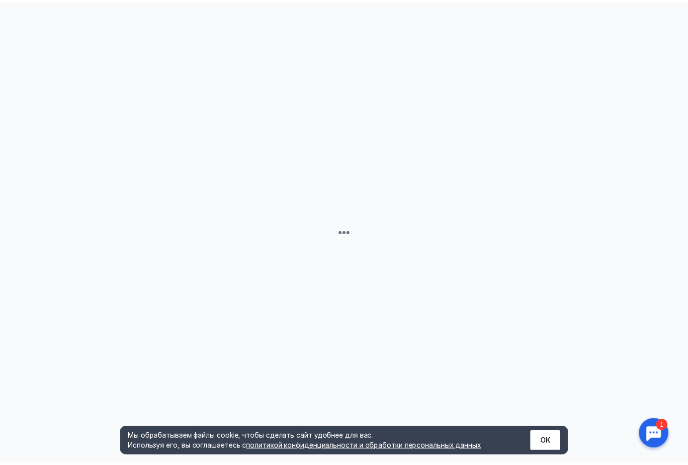
scroll to position [0, 0]
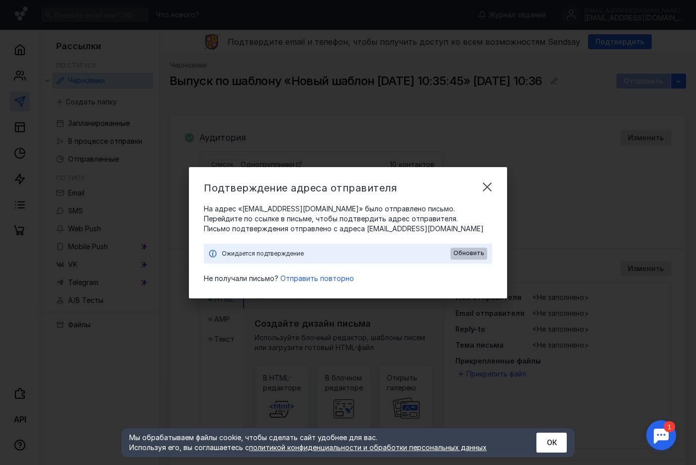
click at [482, 253] on span "Обновить" at bounding box center [469, 253] width 31 height 7
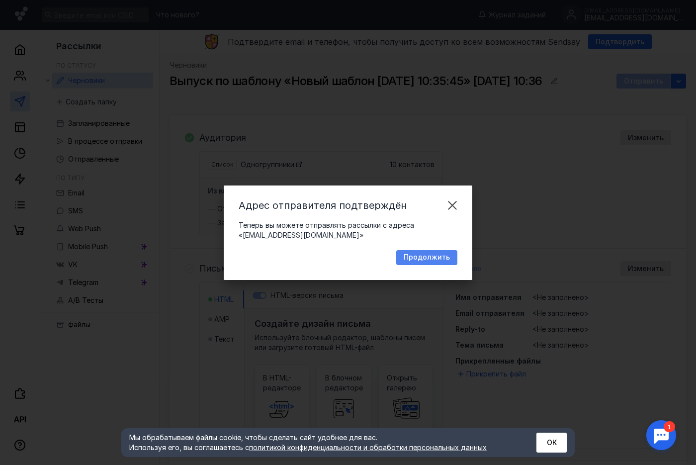
click at [427, 253] on div "Продолжить" at bounding box center [426, 257] width 61 height 15
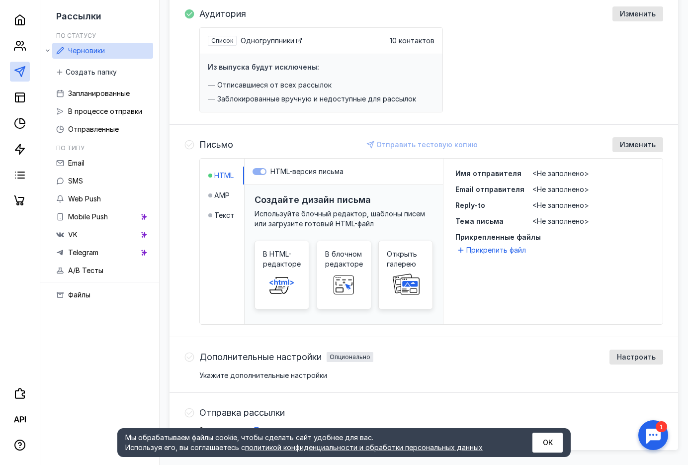
scroll to position [106, 0]
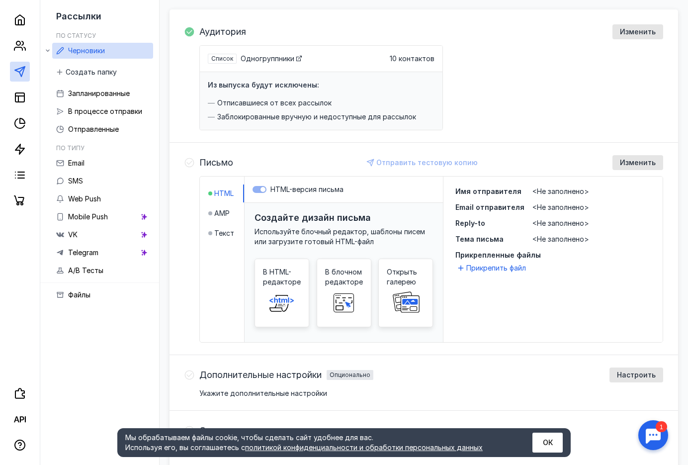
click at [542, 191] on span "<Не заполнено>" at bounding box center [561, 191] width 57 height 8
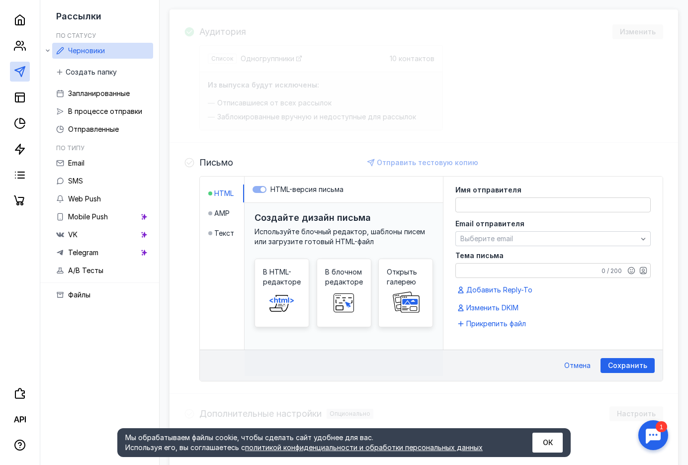
scroll to position [194, 0]
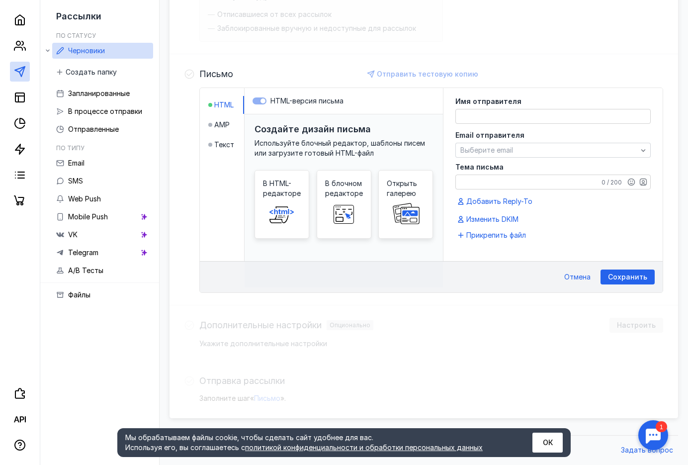
click at [542, 191] on div "Имя отправителя Email отправителя Выберите email Тема письма 0 / 200 Добавить R…" at bounding box center [553, 161] width 195 height 127
click at [535, 113] on textarea at bounding box center [553, 116] width 194 height 14
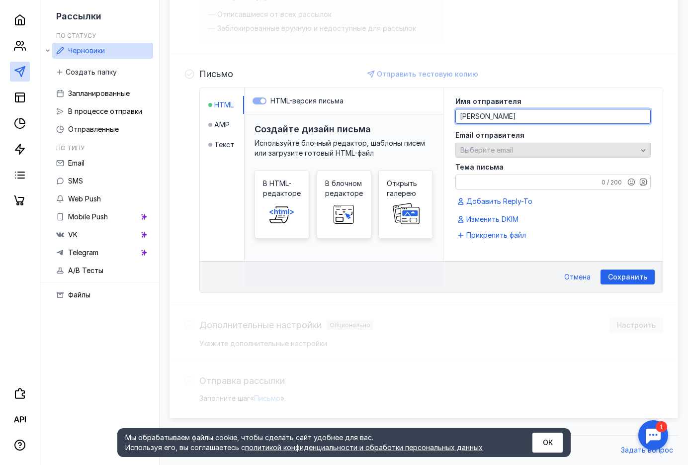
type textarea "[PERSON_NAME]"
click at [539, 143] on div "Выберите email" at bounding box center [553, 150] width 195 height 15
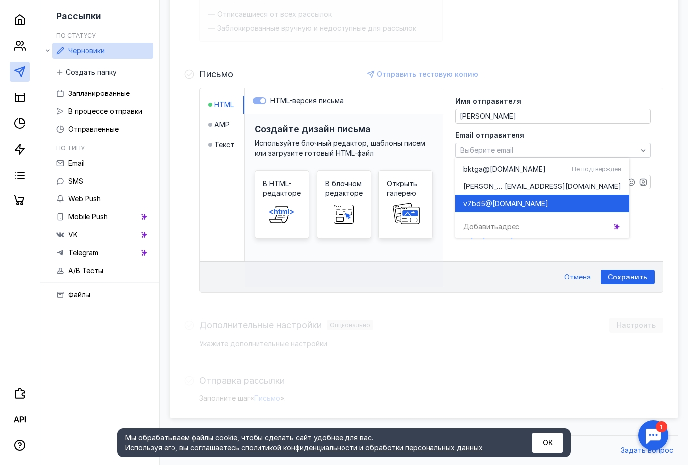
drag, startPoint x: 520, startPoint y: 199, endPoint x: 516, endPoint y: 187, distance: 12.6
click at [520, 199] on span "[DOMAIN_NAME]" at bounding box center [520, 204] width 56 height 10
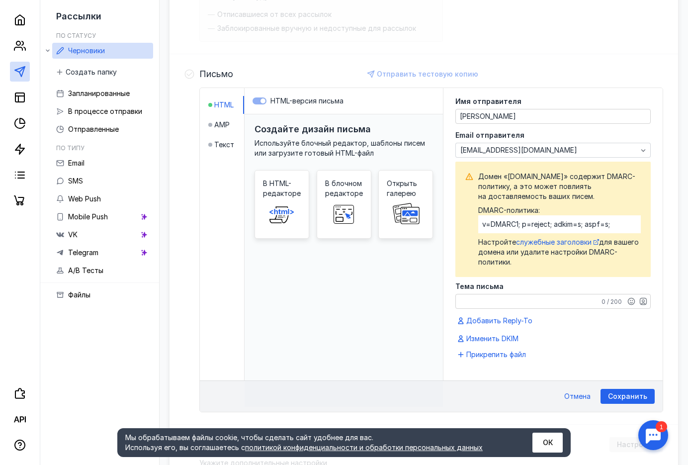
click at [483, 300] on textarea "Тема письма" at bounding box center [553, 301] width 194 height 14
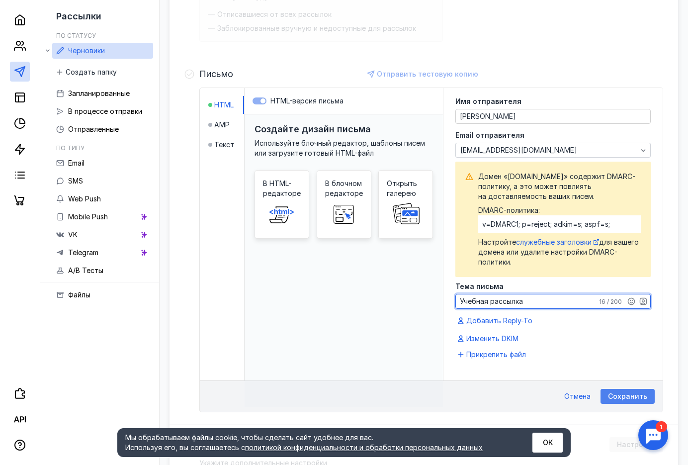
type textarea "Учебная рассылка"
click at [614, 399] on span "Сохранить" at bounding box center [627, 396] width 39 height 8
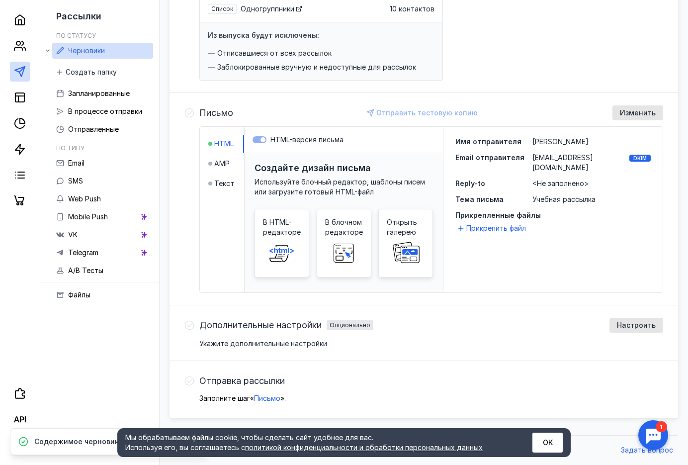
scroll to position [156, 0]
click at [543, 179] on span "<Не заполнено>" at bounding box center [561, 183] width 57 height 8
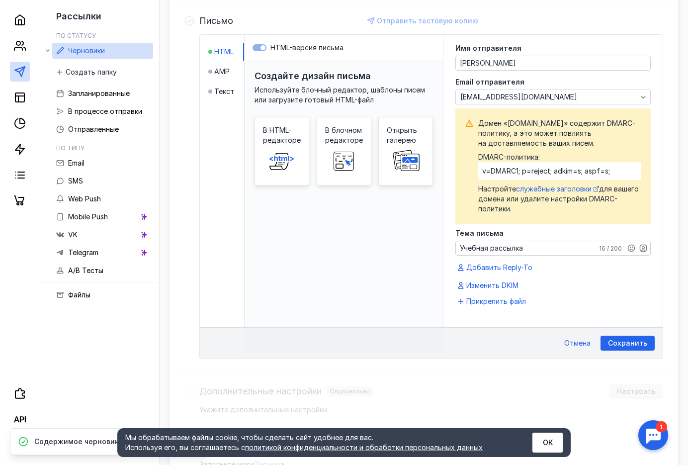
scroll to position [248, 0]
click at [504, 268] on span "Добавить Reply-To" at bounding box center [499, 267] width 66 height 10
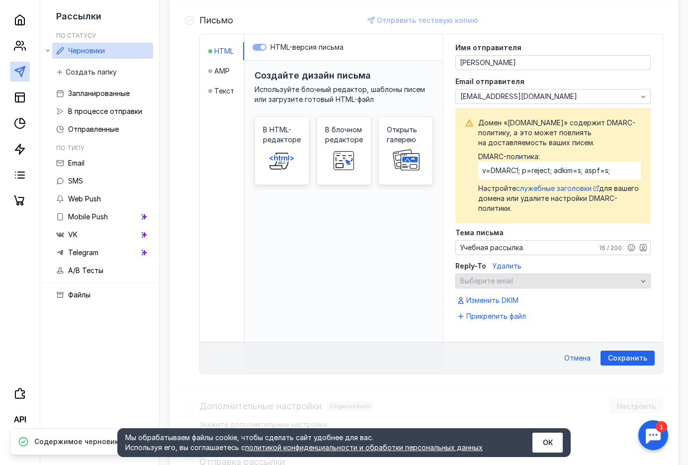
click at [499, 278] on span "Выберите email" at bounding box center [486, 280] width 53 height 8
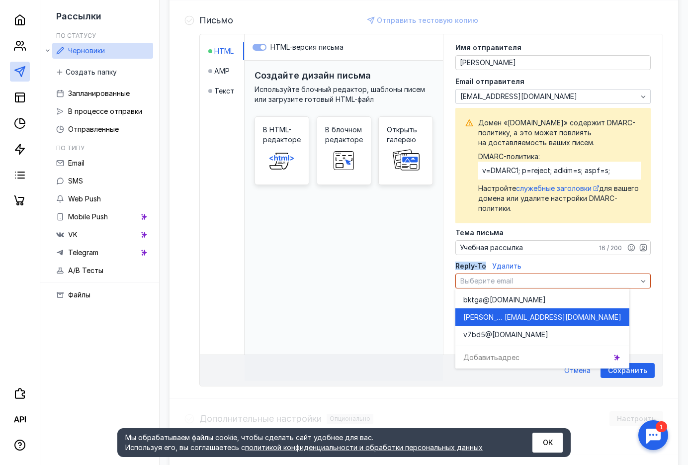
drag, startPoint x: 483, startPoint y: 268, endPoint x: 455, endPoint y: 266, distance: 28.4
click at [455, 266] on div "Имя отправителя [PERSON_NAME] отправителя [EMAIL_ADDRESS][DOMAIN_NAME] [PERSON_…" at bounding box center [553, 194] width 219 height 320
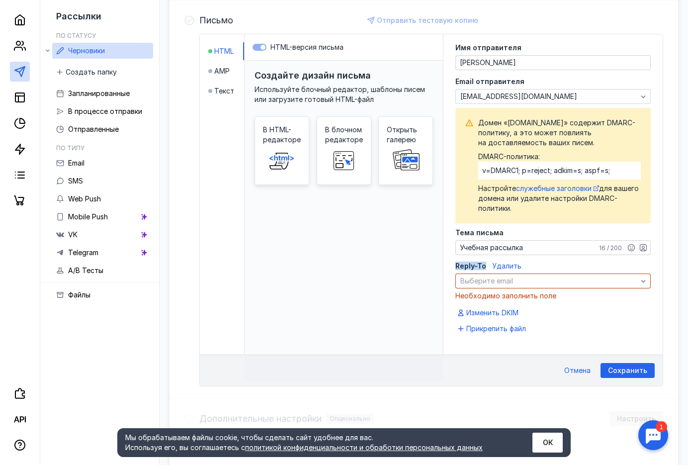
copy span "Reply-To"
click at [517, 281] on div "Выберите email" at bounding box center [549, 281] width 182 height 8
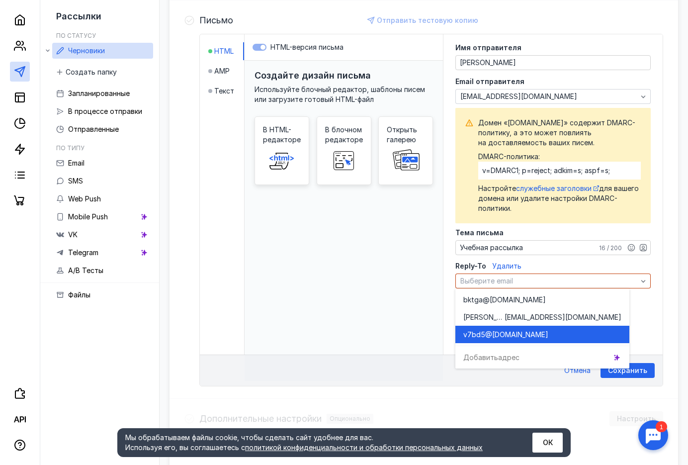
click at [492, 354] on div "Добавить адрес" at bounding box center [543, 357] width 174 height 17
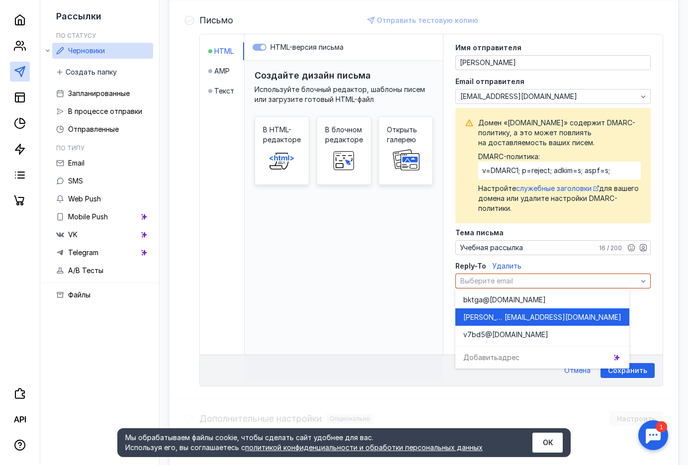
click at [520, 317] on span "[EMAIL_ADDRESS][DOMAIN_NAME]" at bounding box center [563, 317] width 117 height 10
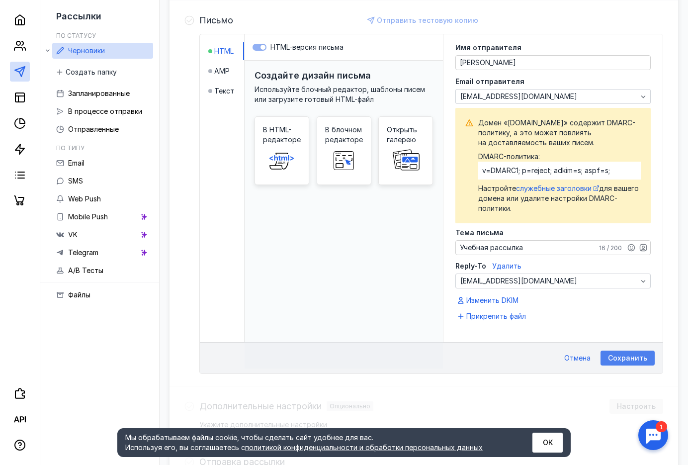
click at [640, 357] on span "Сохранить" at bounding box center [627, 358] width 39 height 8
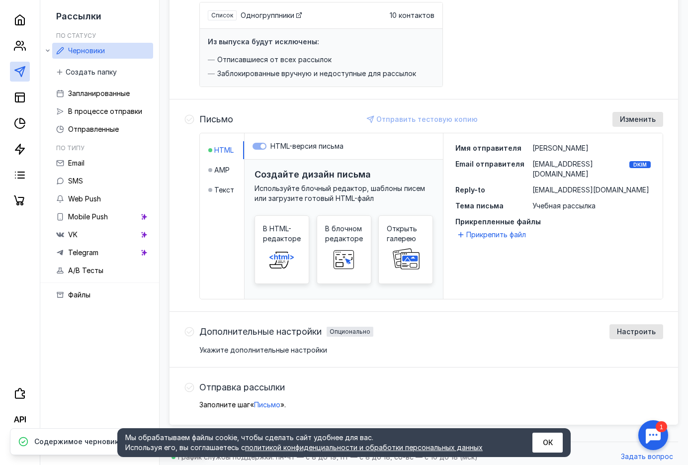
scroll to position [156, 0]
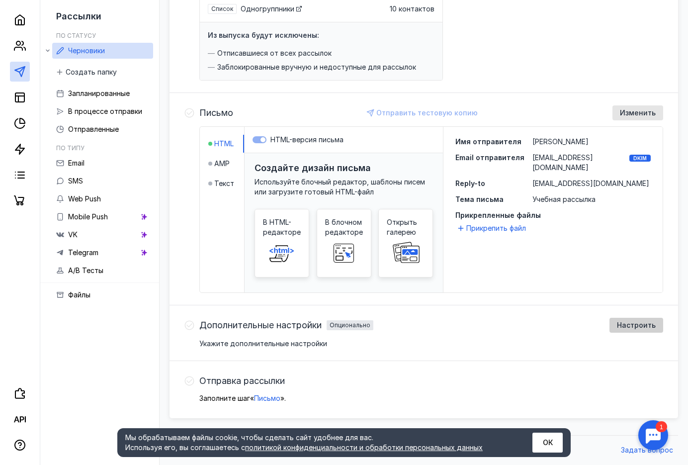
click at [619, 325] on div "Настроить" at bounding box center [636, 325] width 49 height 8
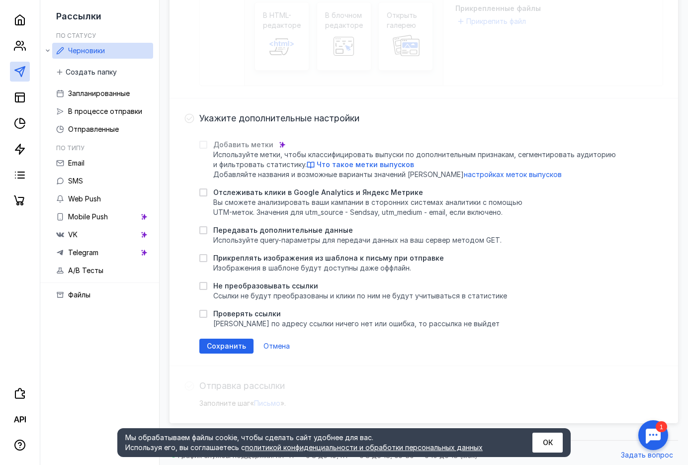
scroll to position [367, 0]
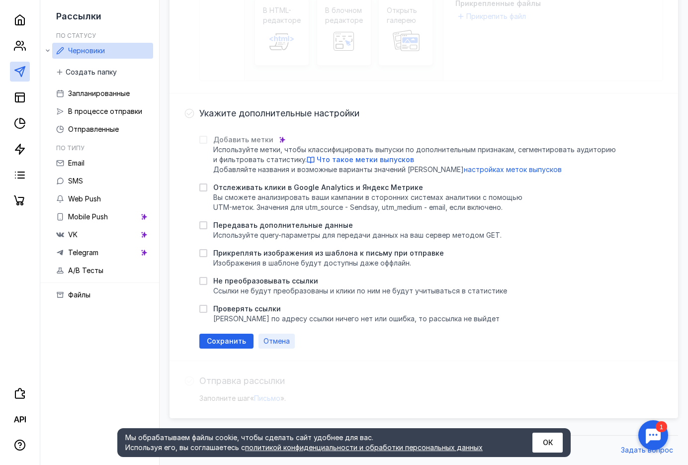
click at [273, 345] on span "Отмена" at bounding box center [277, 341] width 26 height 8
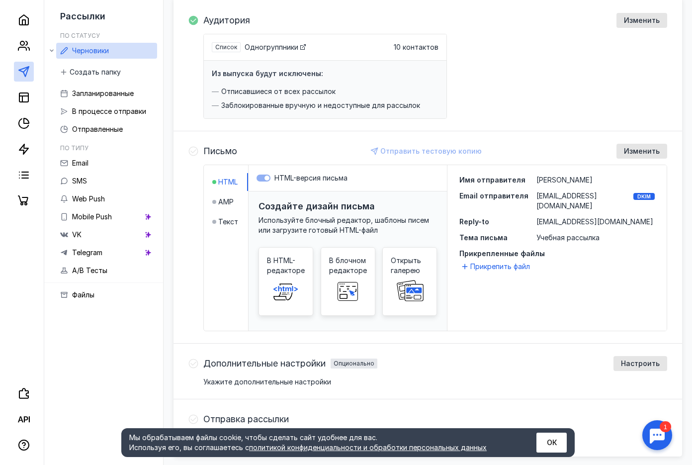
scroll to position [106, 0]
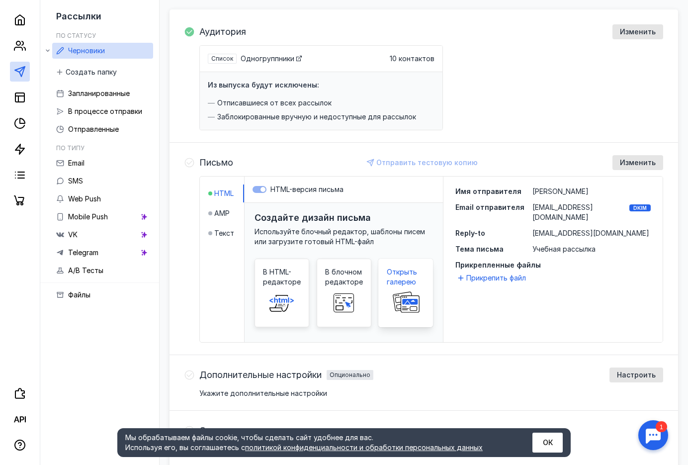
click at [401, 282] on span "Открыть галерею" at bounding box center [406, 277] width 38 height 20
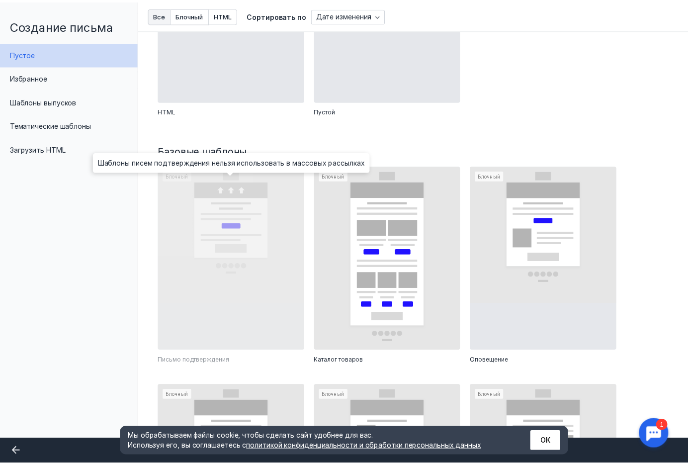
scroll to position [249, 0]
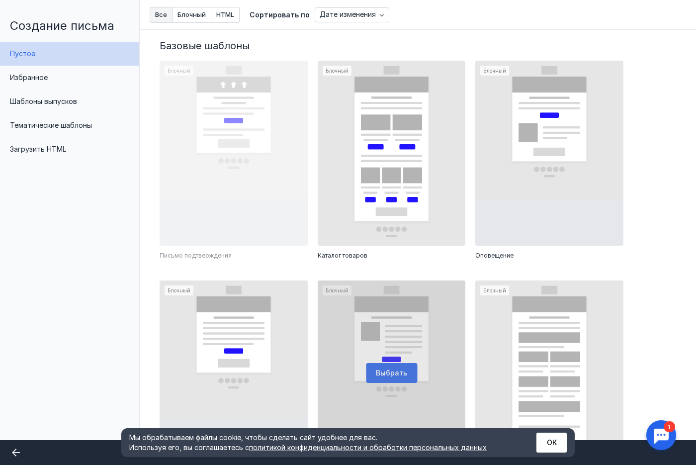
click at [383, 355] on div at bounding box center [392, 372] width 148 height 185
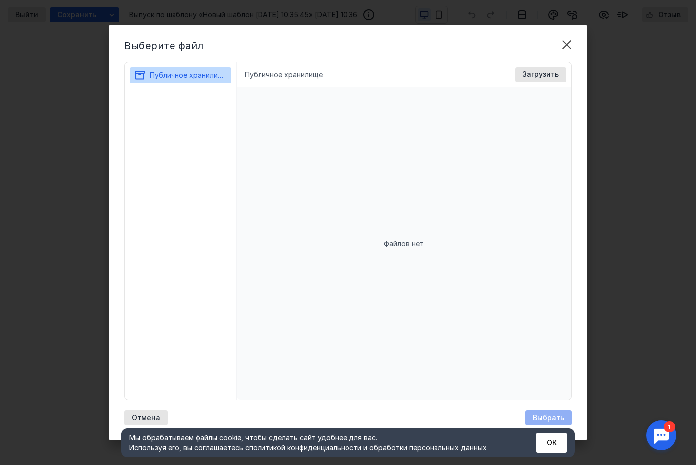
click at [263, 78] on li "Публичное хранилище" at bounding box center [284, 75] width 78 height 10
click at [262, 75] on li "Публичное хранилище" at bounding box center [284, 75] width 78 height 10
click at [180, 74] on span "Публичное хранилище" at bounding box center [189, 75] width 78 height 8
click at [542, 70] on span "Загрузить" at bounding box center [541, 74] width 36 height 8
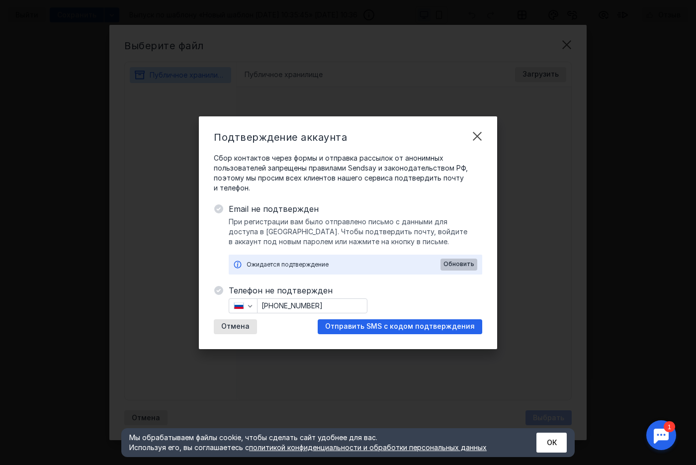
click at [448, 262] on span "Обновить" at bounding box center [459, 264] width 31 height 7
click at [367, 323] on span "Отправить SMS с кодом подтверждения" at bounding box center [400, 326] width 150 height 8
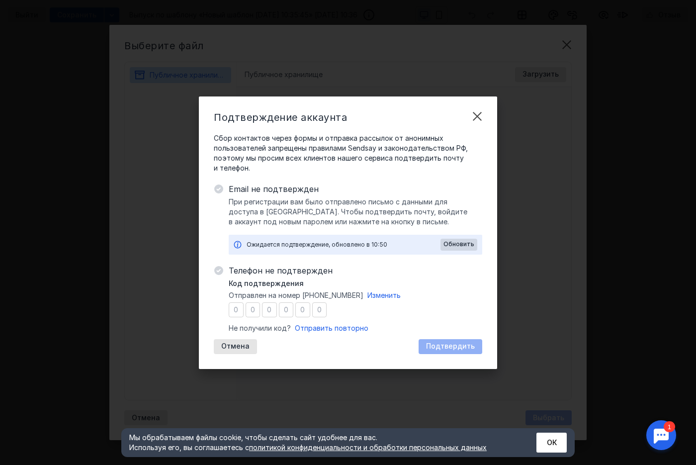
click at [234, 311] on input "number" at bounding box center [236, 309] width 15 height 15
click at [237, 314] on input "number" at bounding box center [236, 309] width 15 height 15
type input "9"
type input "1"
type input "2"
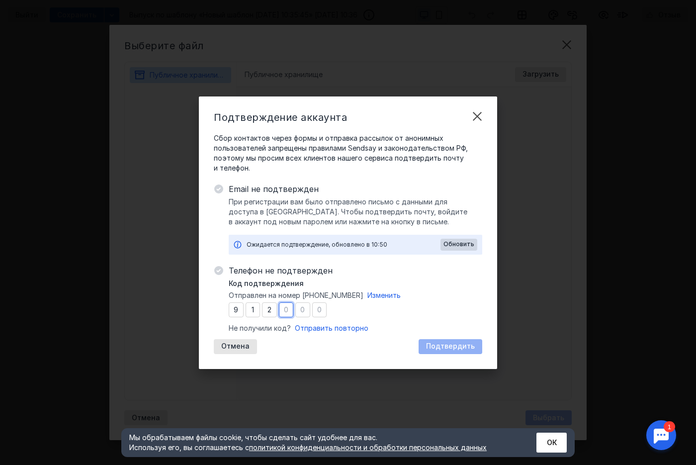
type input "8"
type input "0"
type input "1"
click at [447, 346] on span "Подтвердить" at bounding box center [450, 346] width 49 height 8
